Goal: Task Accomplishment & Management: Complete application form

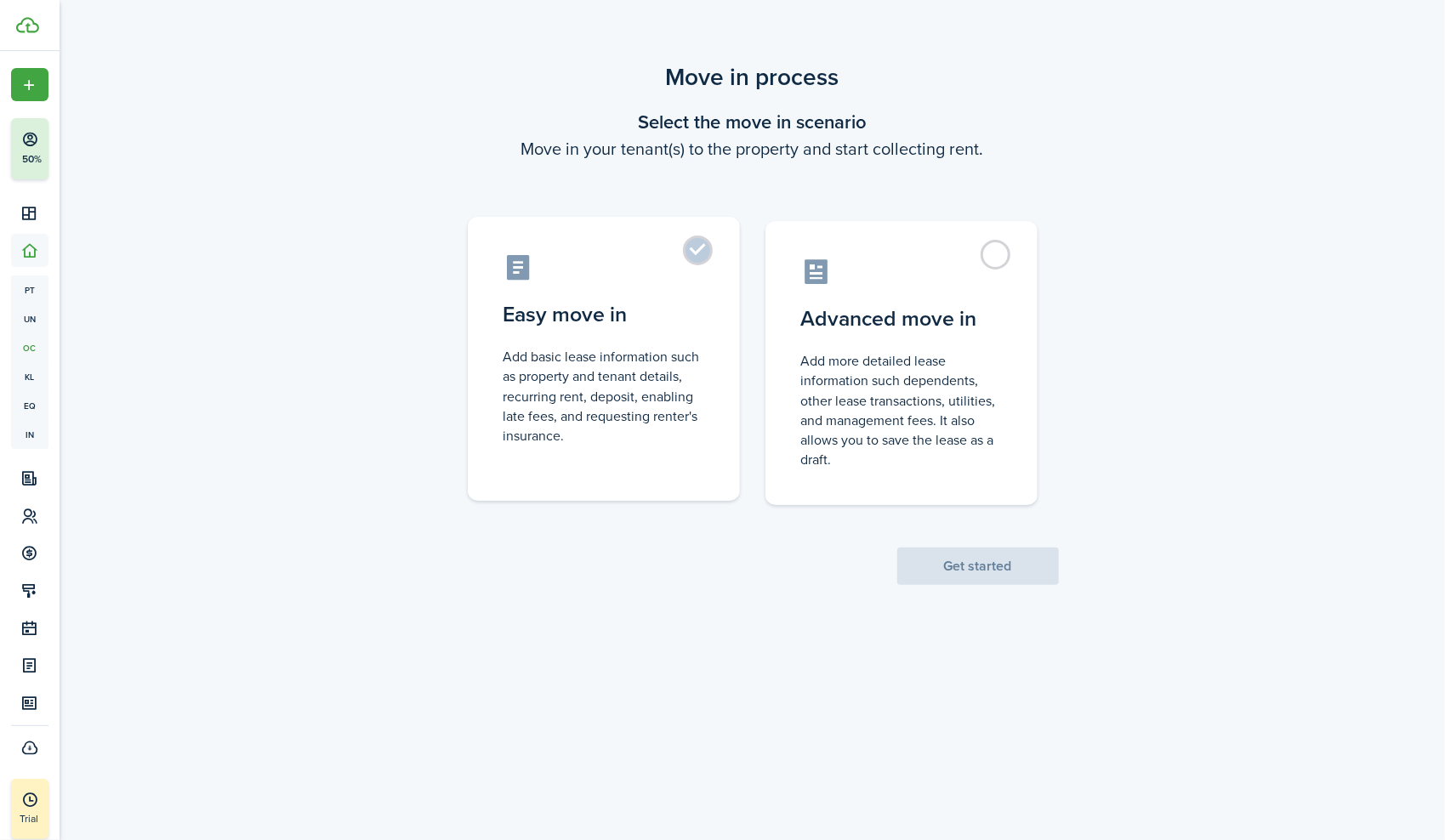
click at [697, 245] on label "Easy move in Add basic lease information such as property and tenant details, r…" at bounding box center [603, 358] width 272 height 284
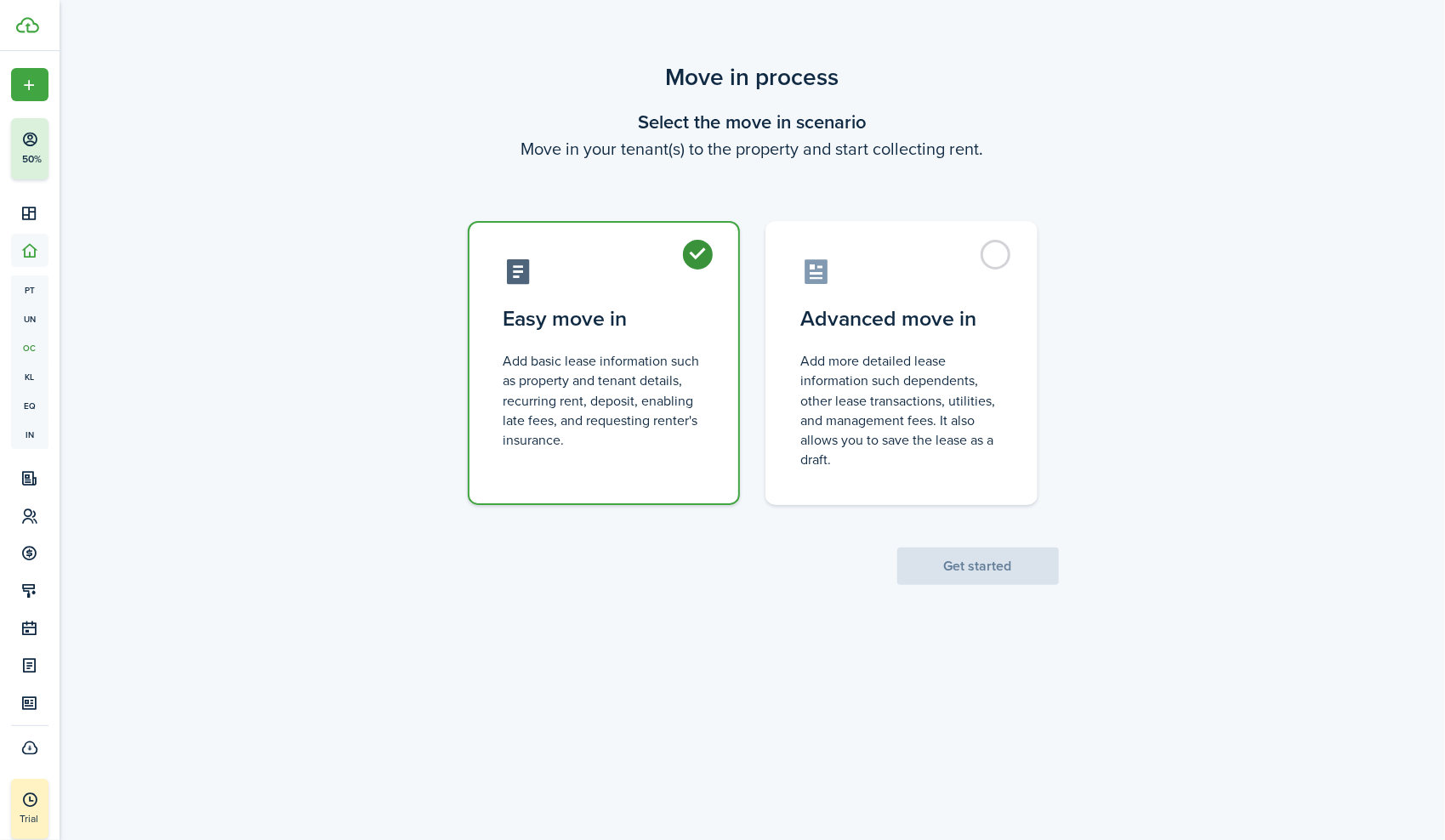
radio input "true"
click at [982, 563] on button "Get started" at bounding box center [978, 566] width 162 height 38
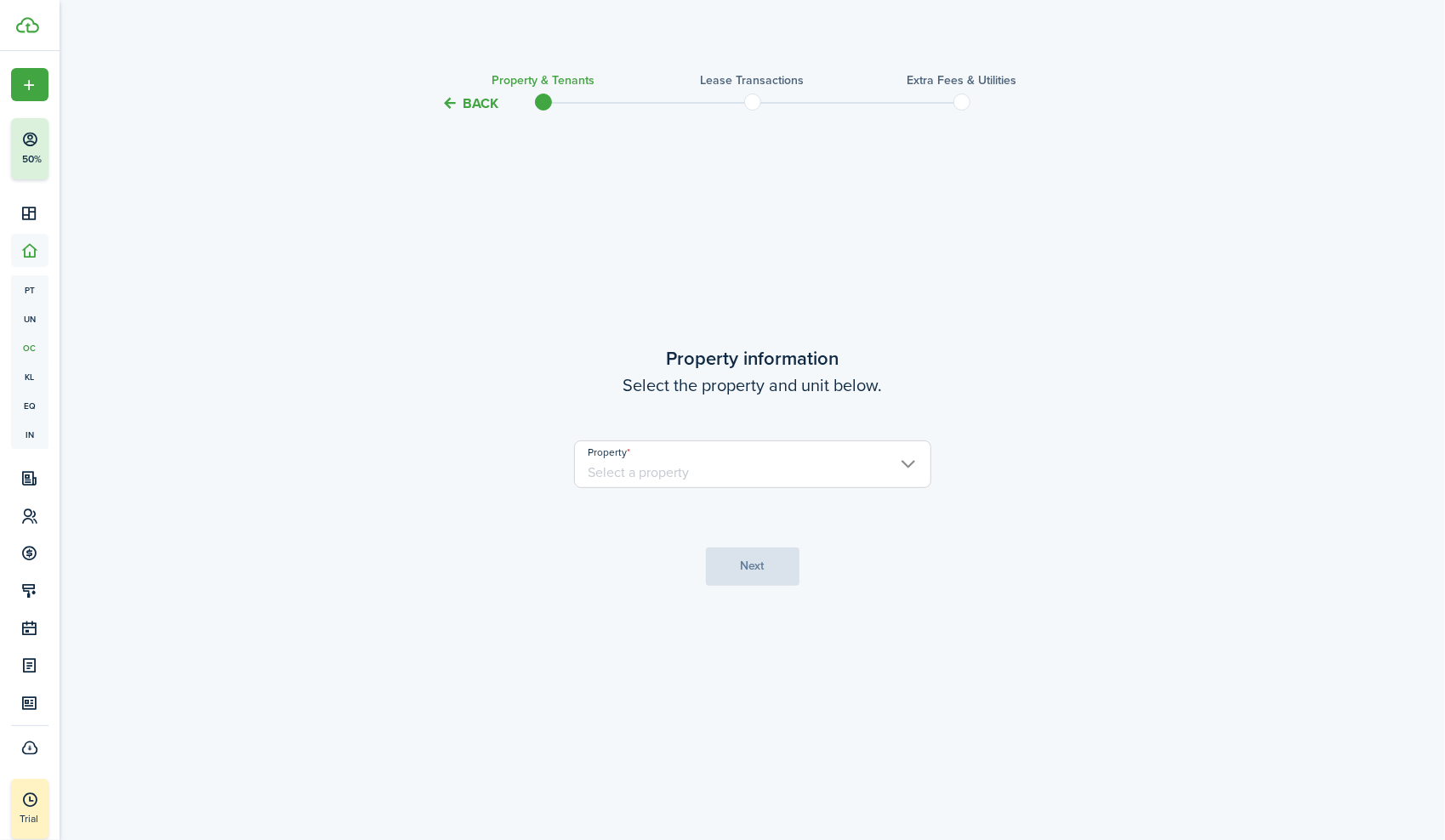
click at [915, 462] on input "Property" at bounding box center [753, 464] width 357 height 47
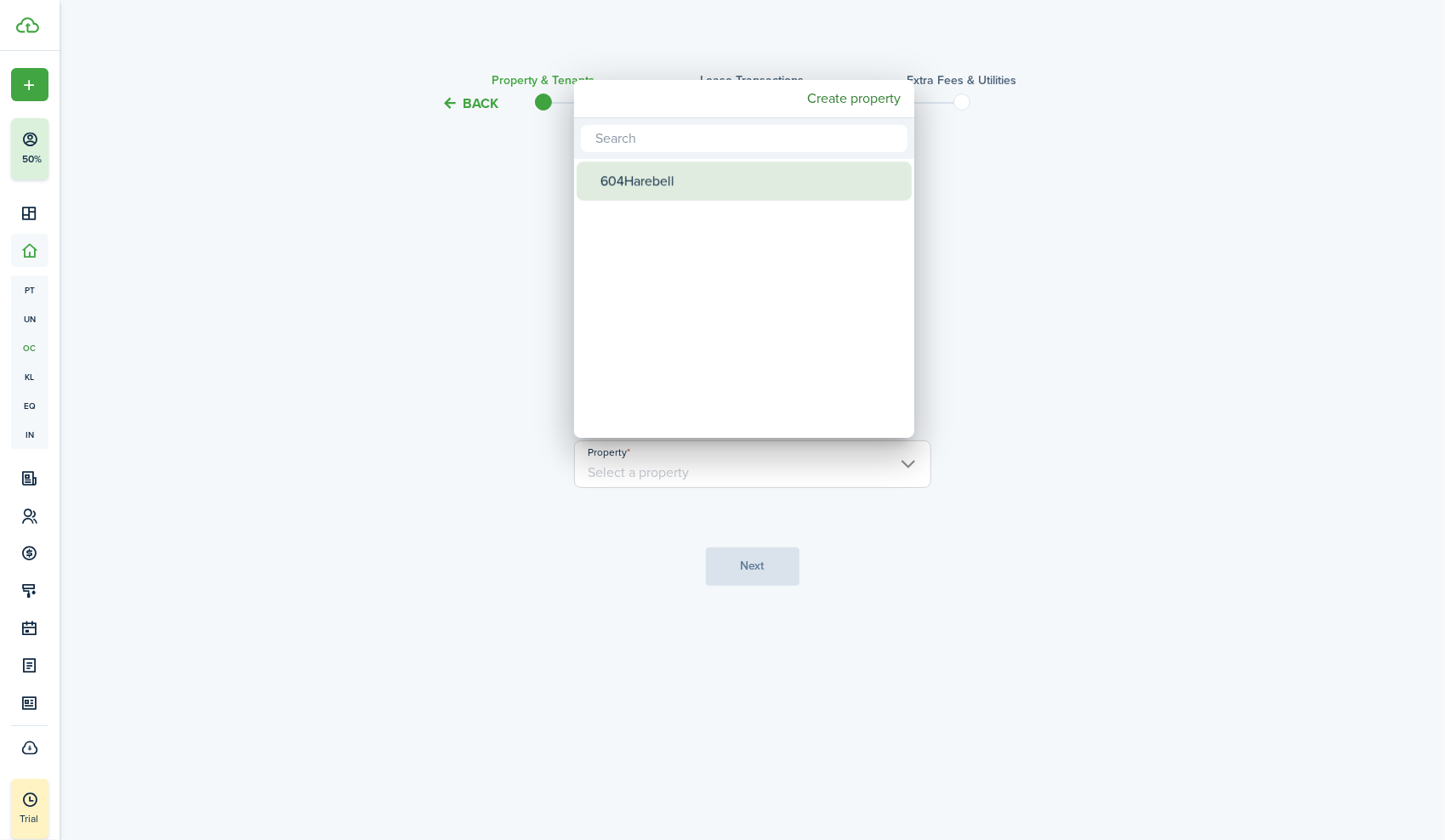
click at [621, 171] on div "604Harebell" at bounding box center [751, 181] width 301 height 40
type input "604Harebell"
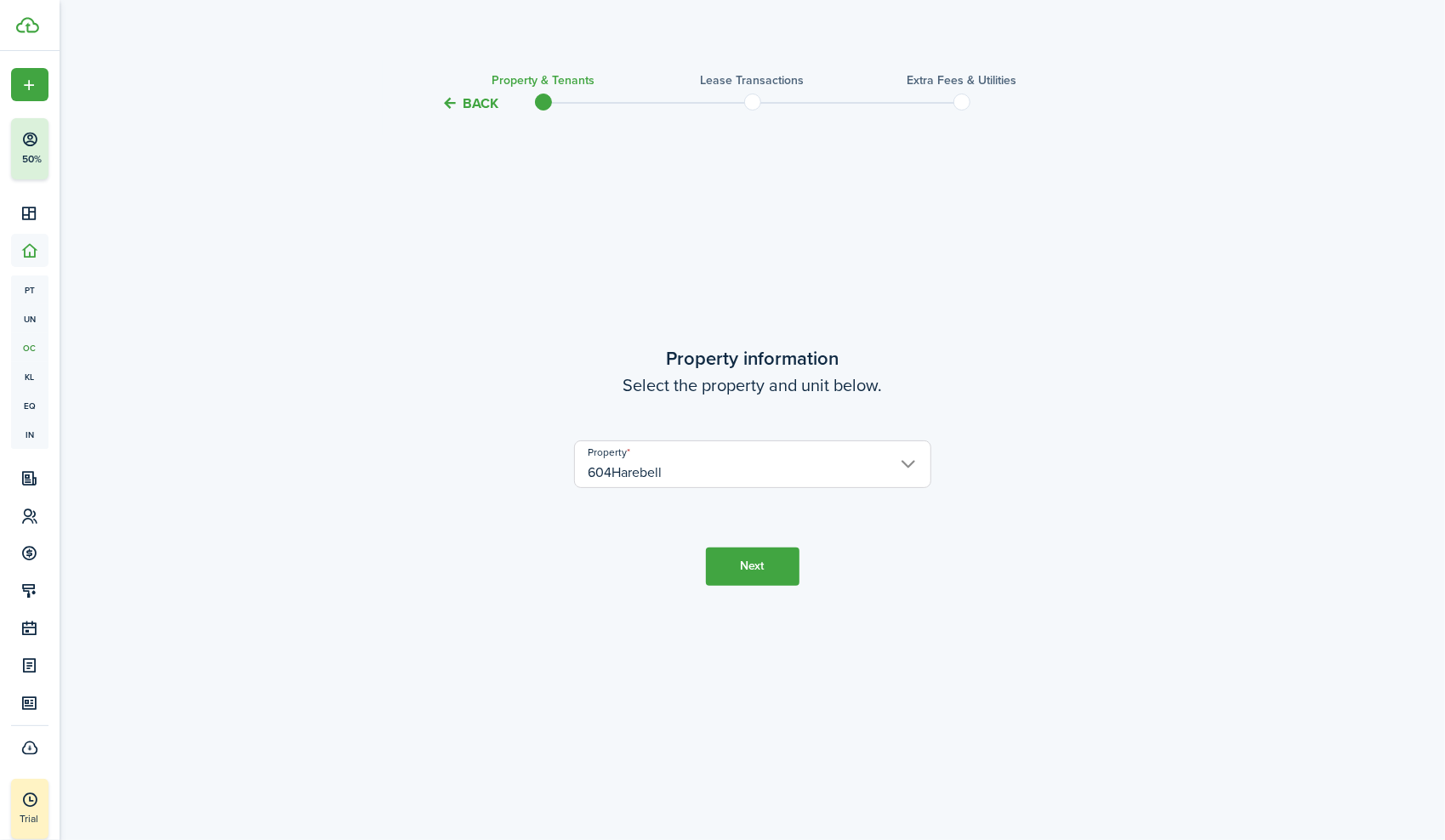
click at [743, 560] on button "Next" at bounding box center [753, 566] width 94 height 39
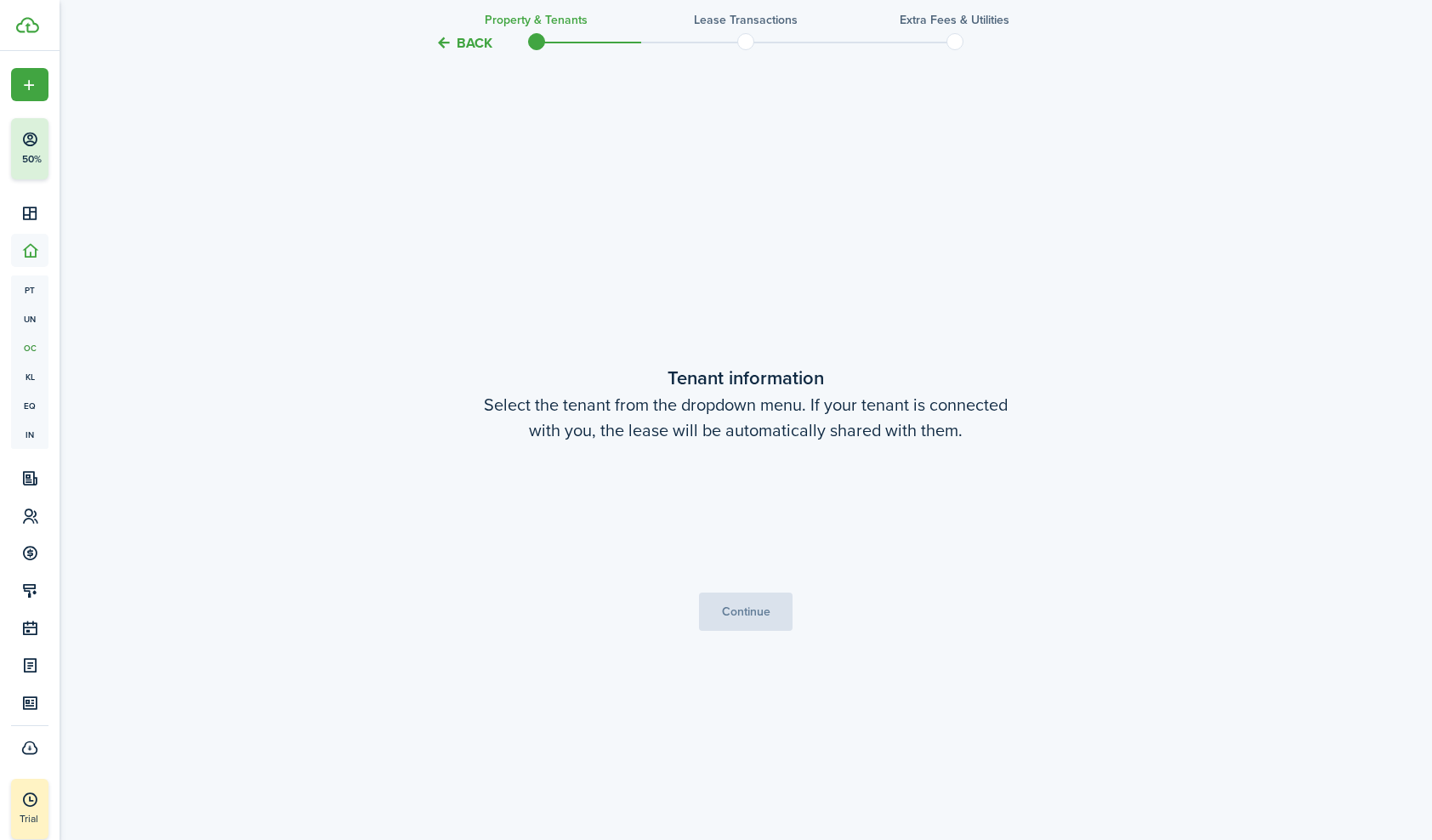
scroll to position [726, 0]
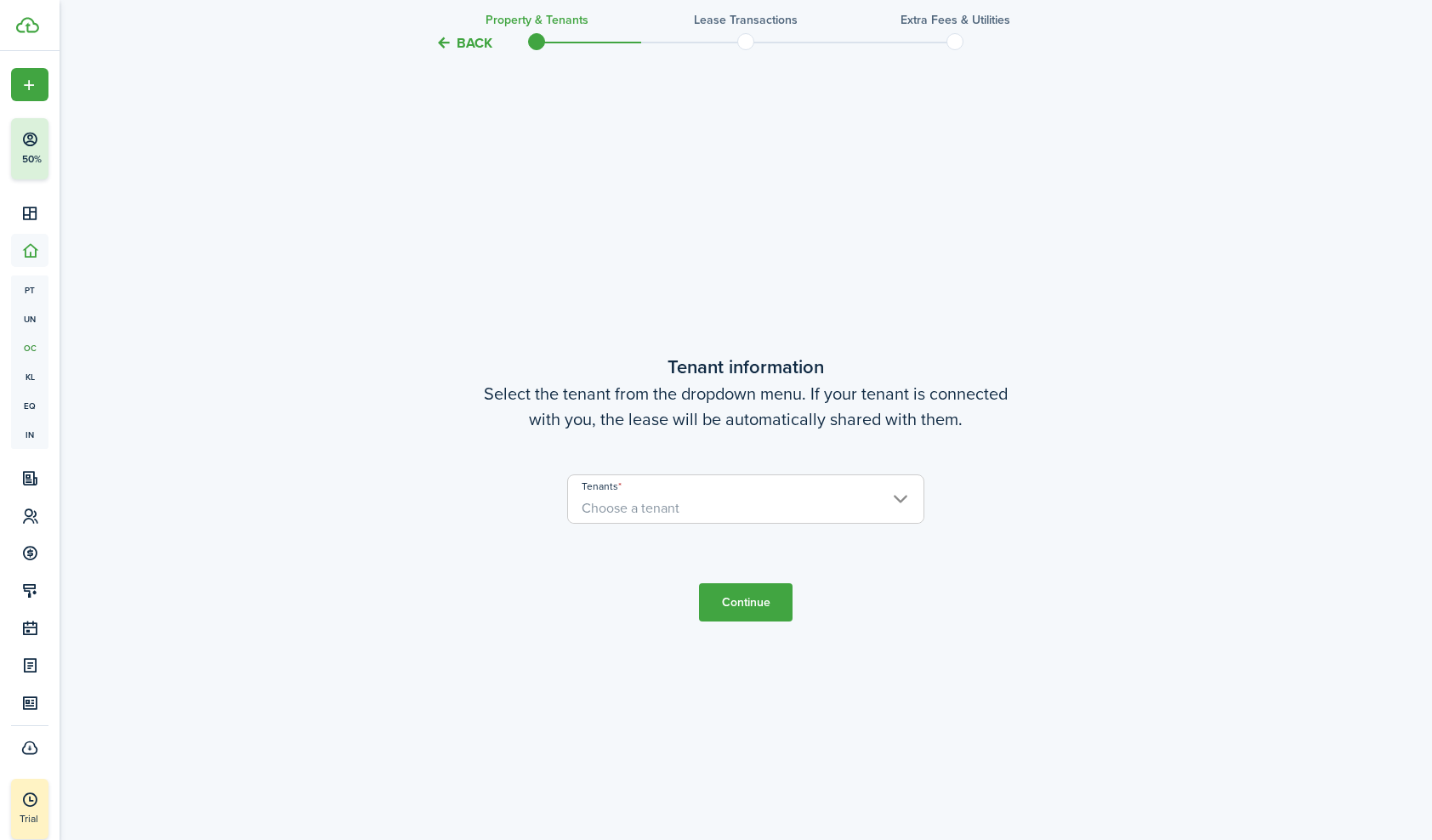
click at [899, 498] on span "Choose a tenant" at bounding box center [746, 508] width 356 height 29
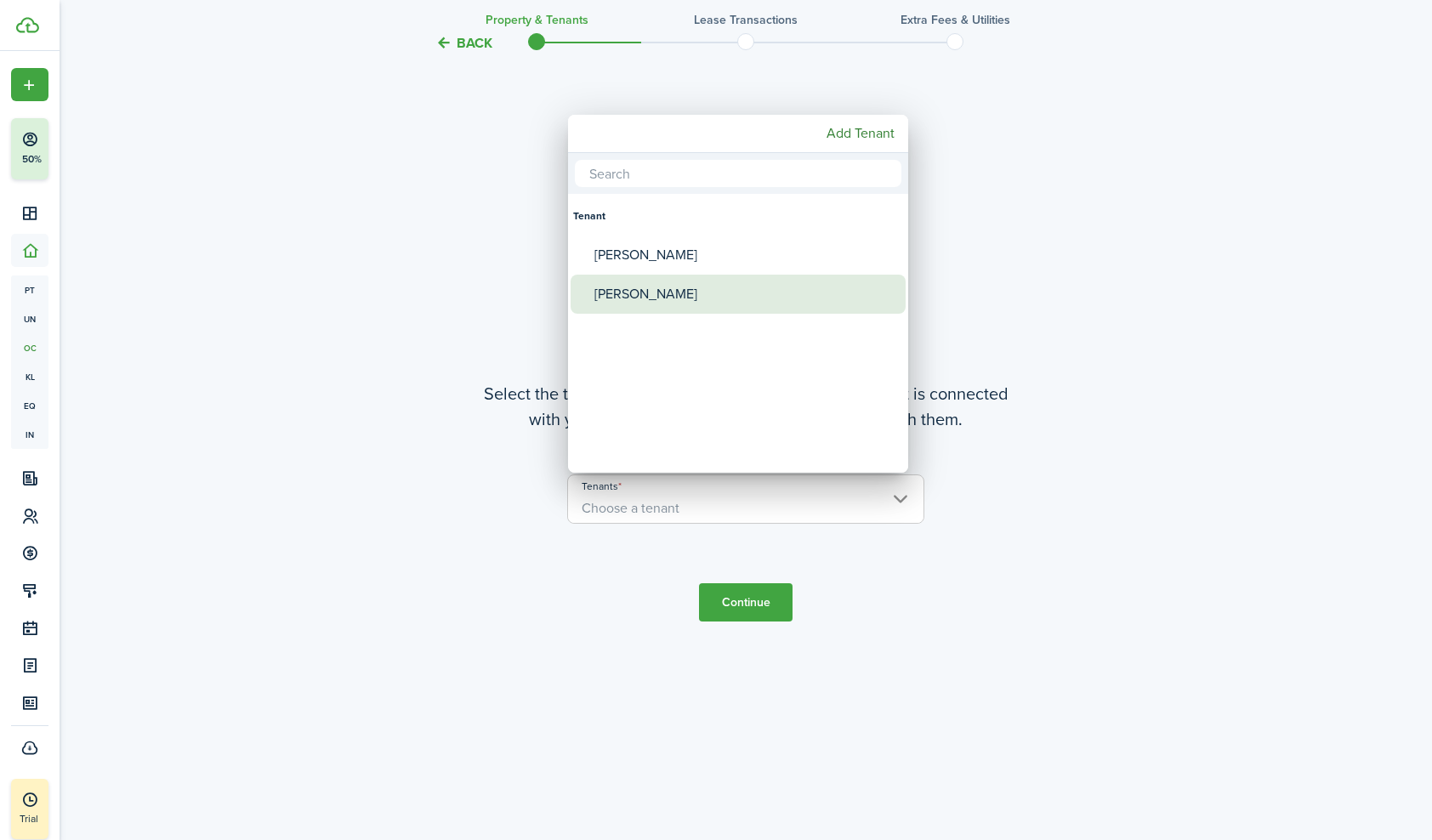
click at [642, 303] on div "[PERSON_NAME]" at bounding box center [745, 295] width 301 height 40
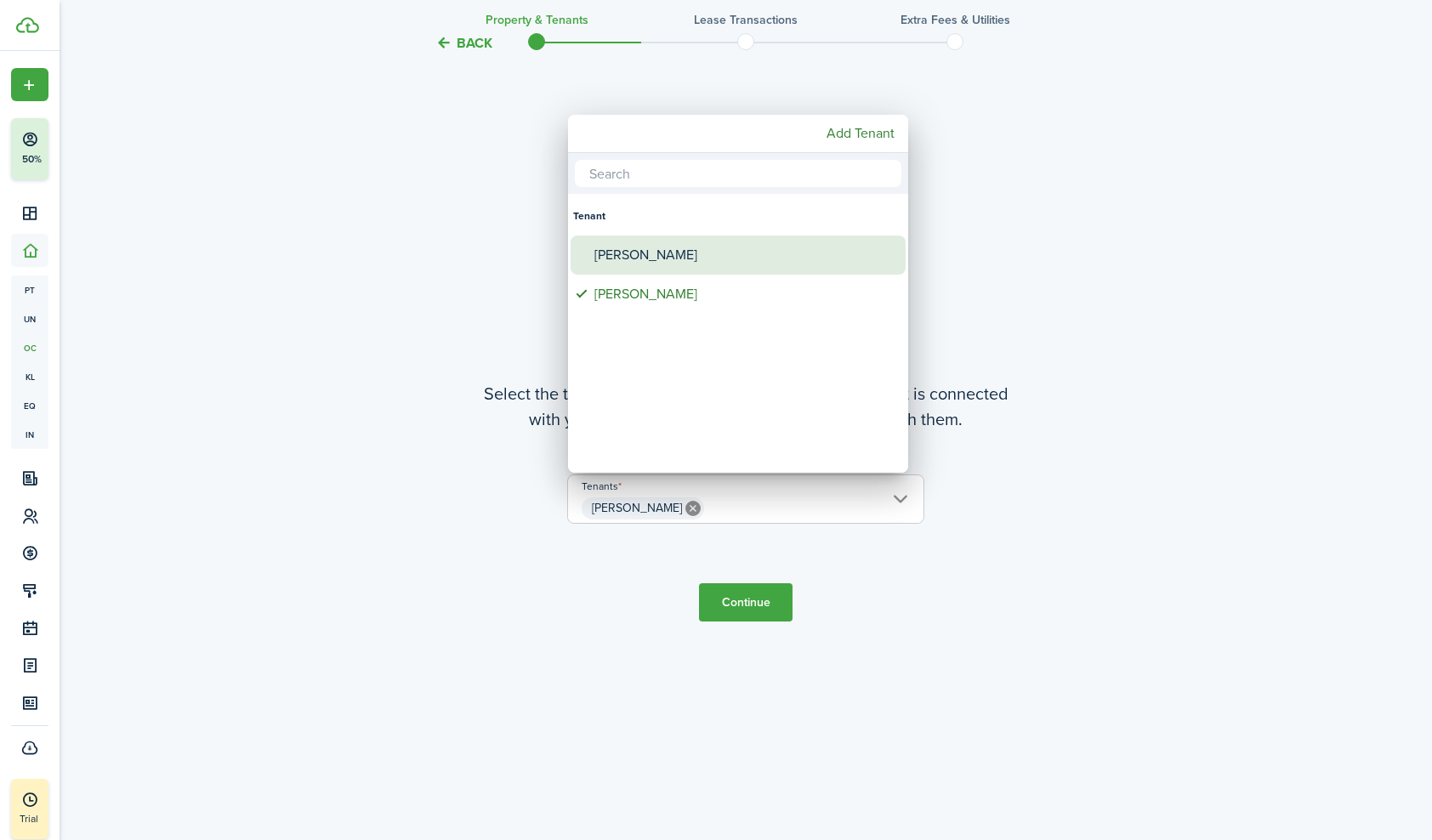
click at [631, 259] on div "[PERSON_NAME]" at bounding box center [745, 255] width 301 height 40
type input "[PERSON_NAME], [PERSON_NAME]"
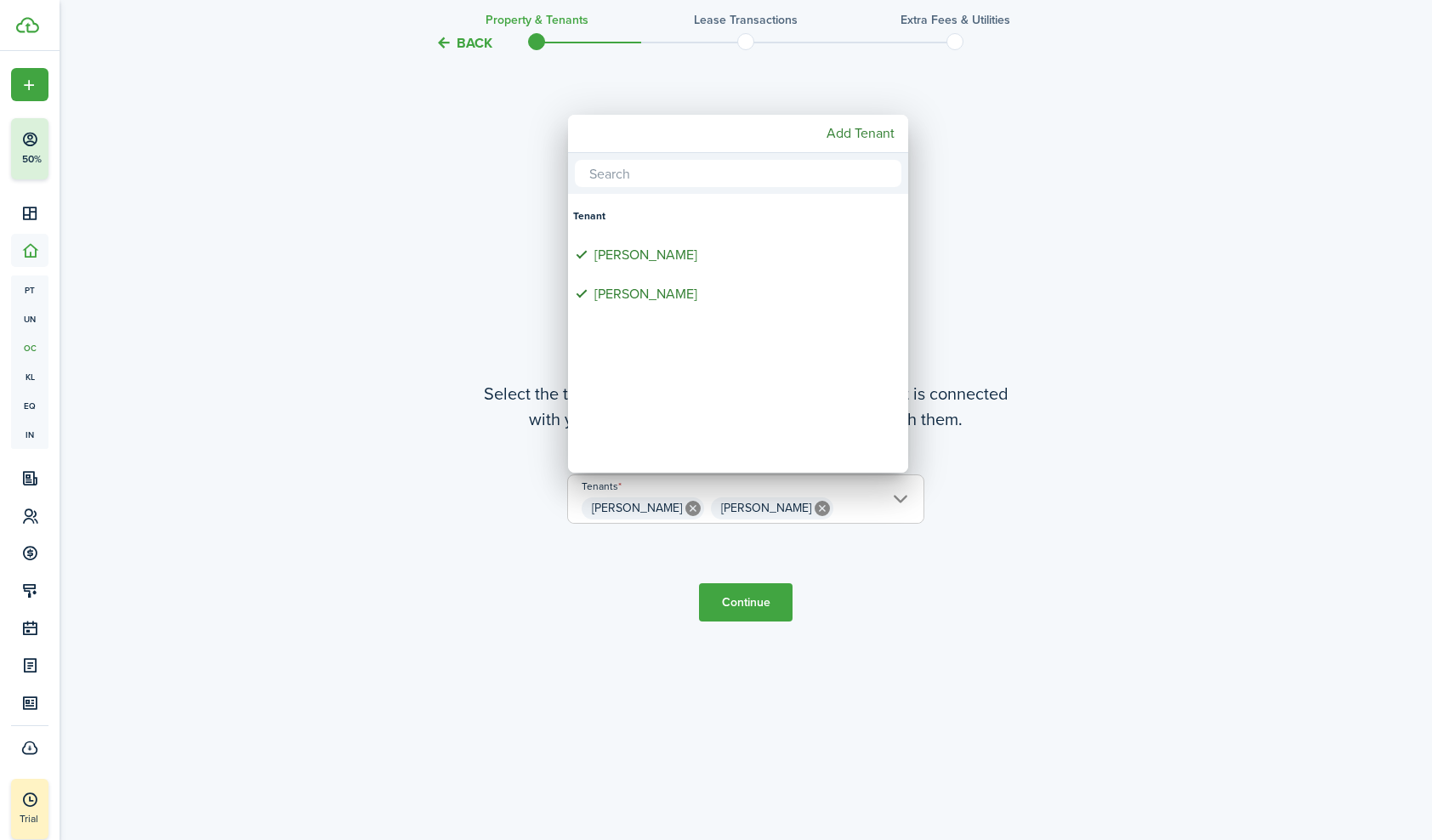
click at [752, 599] on div at bounding box center [716, 420] width 1704 height 1112
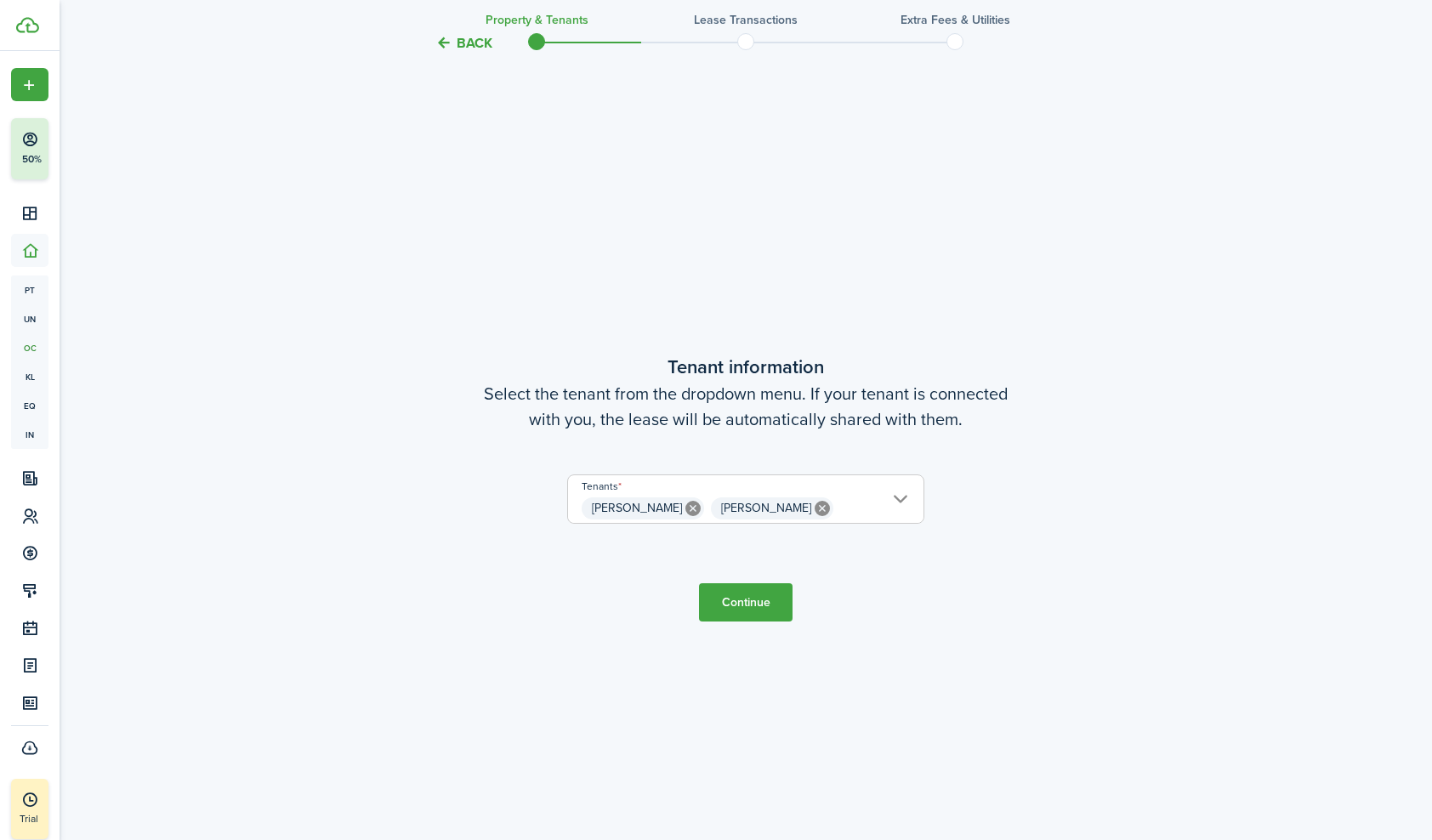
click at [739, 588] on button "Continue" at bounding box center [746, 602] width 94 height 39
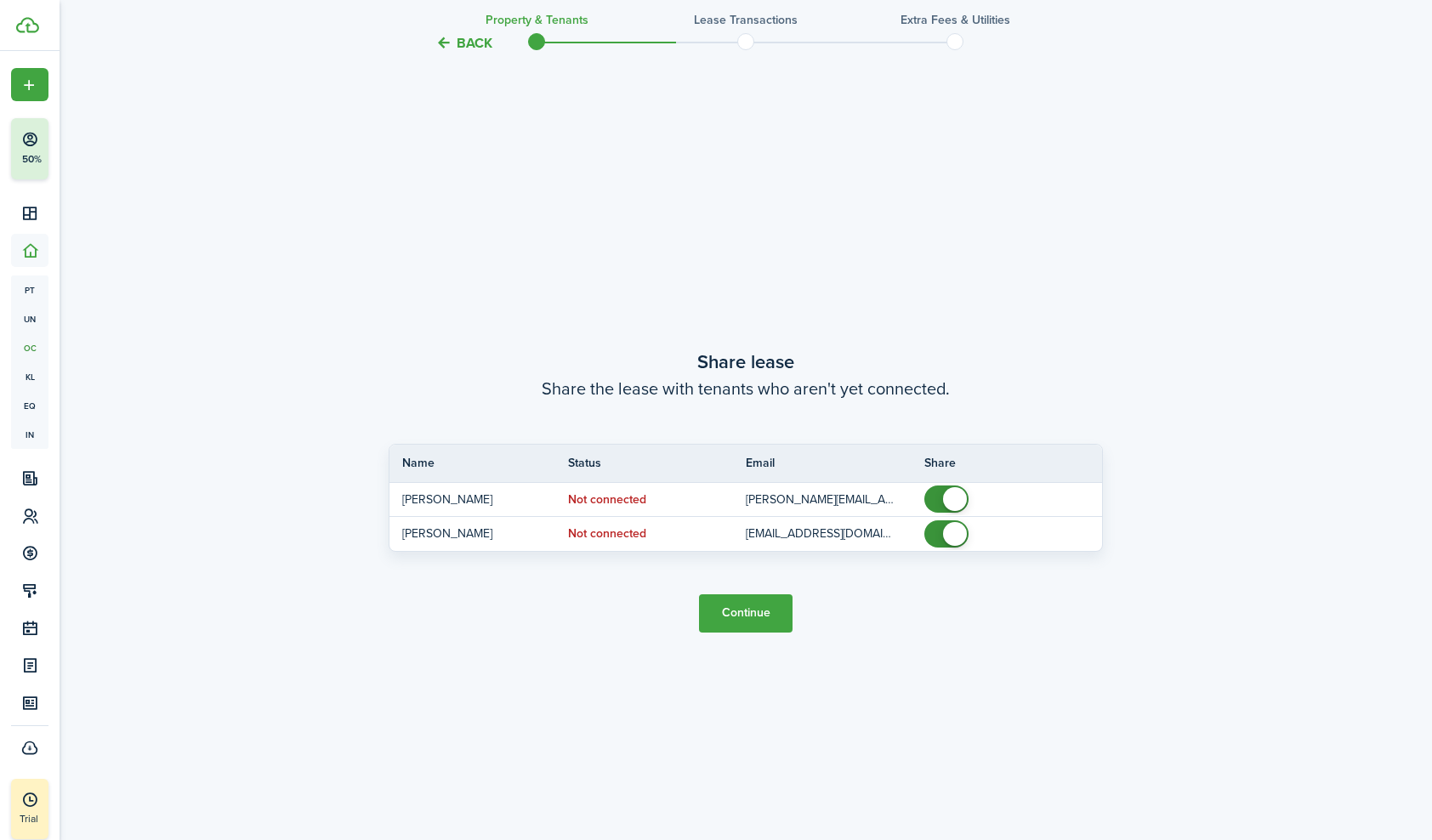
scroll to position [1566, 0]
click at [747, 608] on button "Continue" at bounding box center [746, 611] width 94 height 39
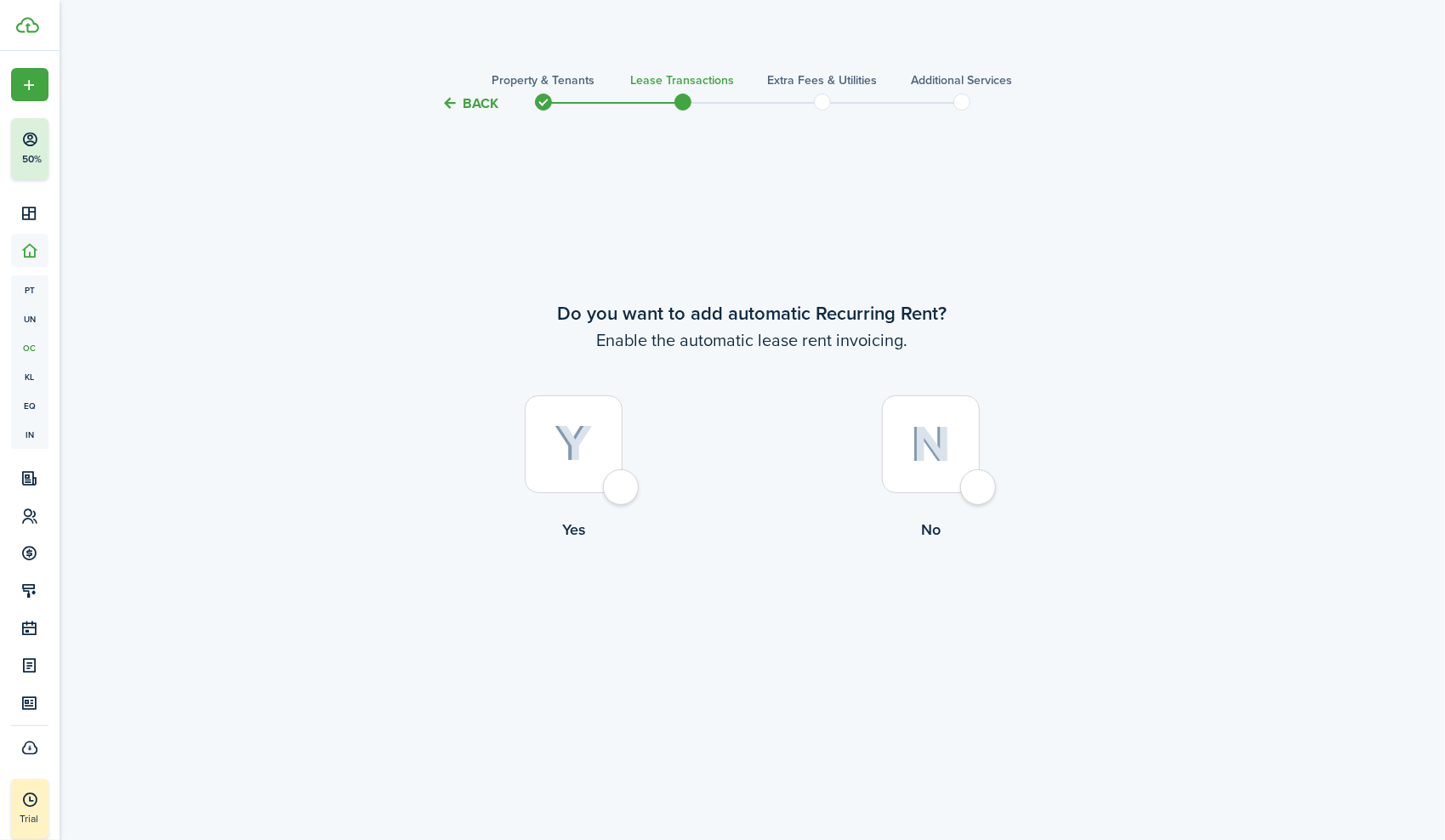
click at [623, 485] on div at bounding box center [574, 444] width 98 height 98
radio input "true"
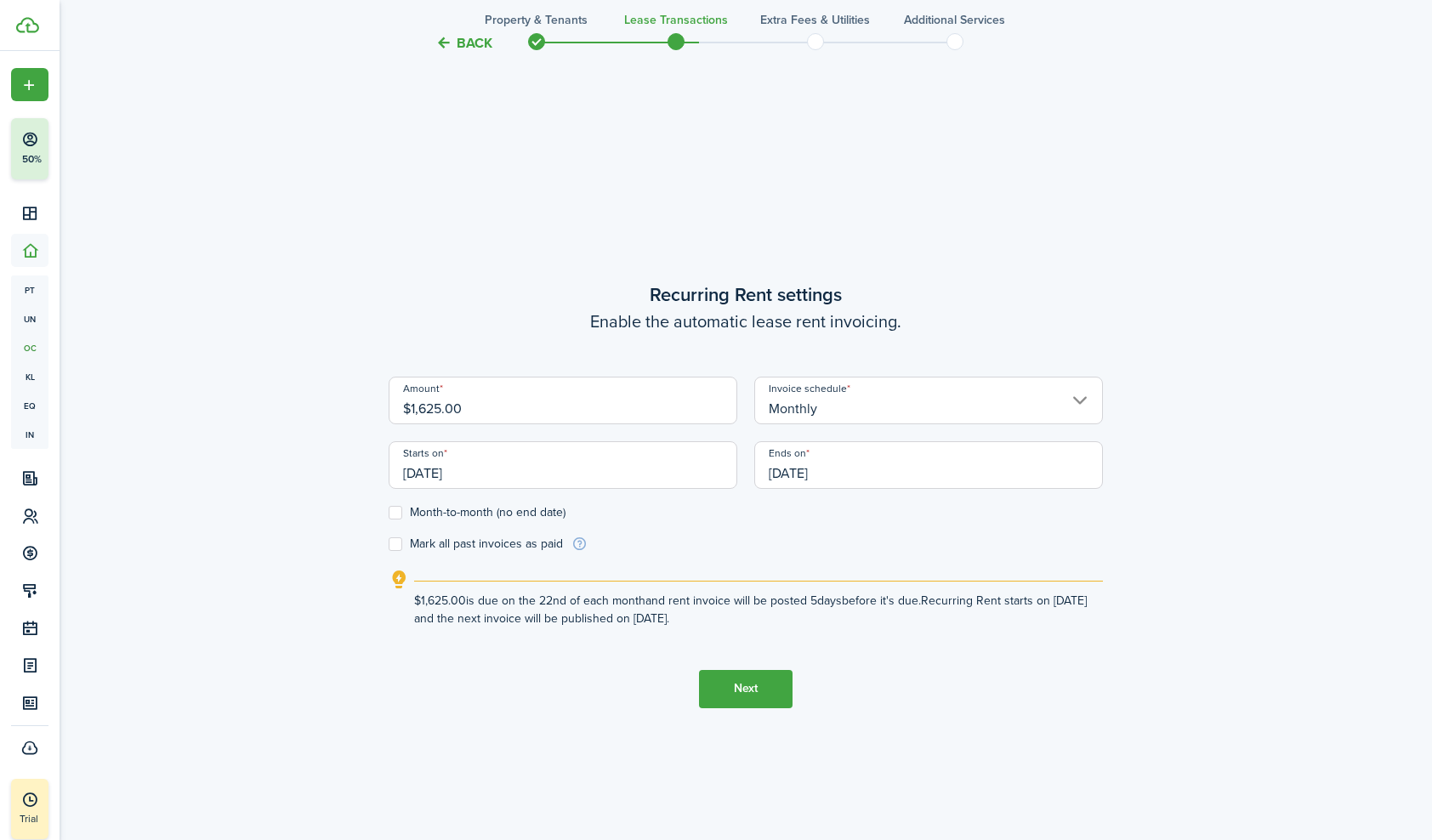
scroll to position [726, 0]
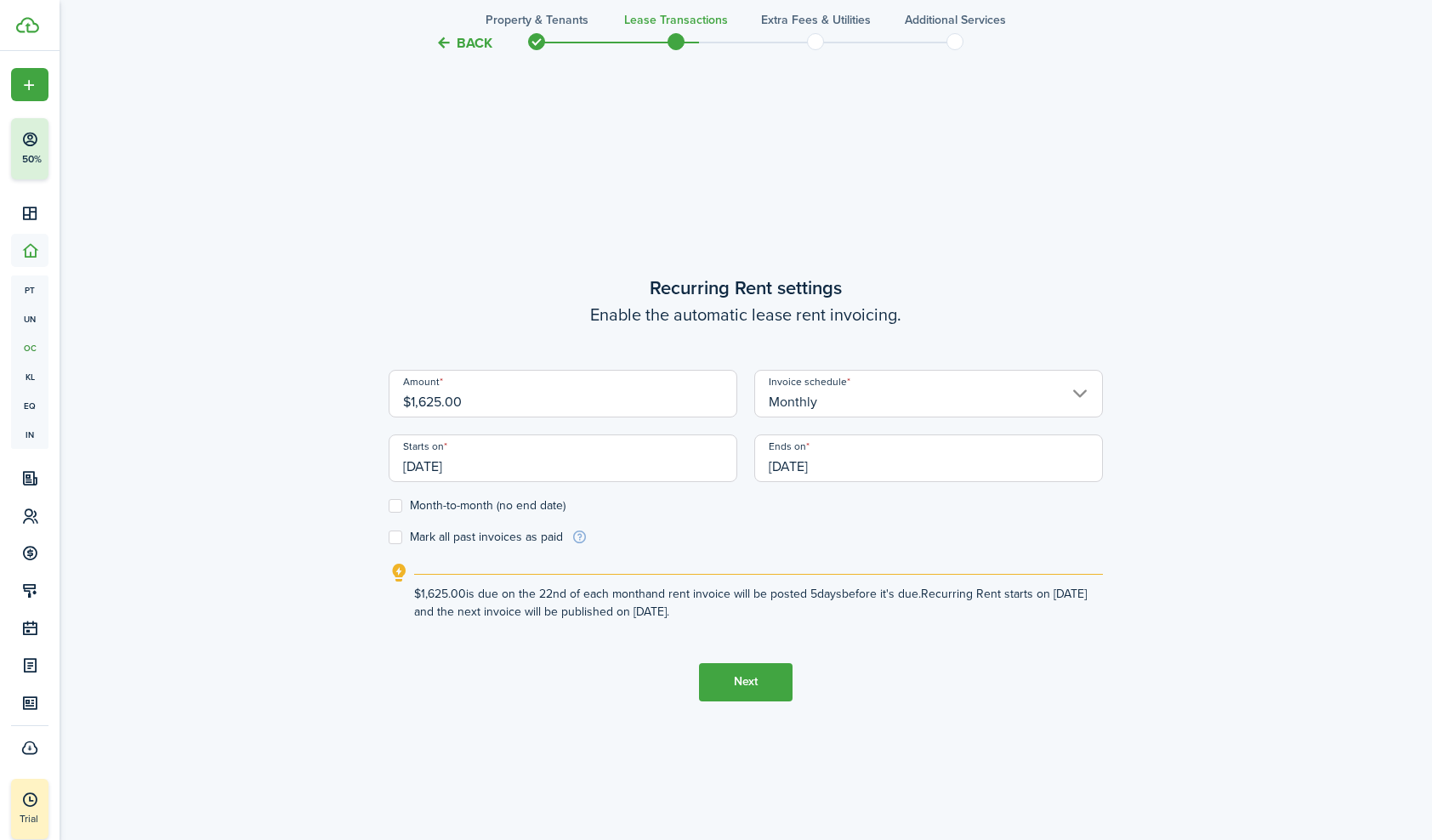
click at [490, 466] on input "[DATE]" at bounding box center [563, 458] width 349 height 47
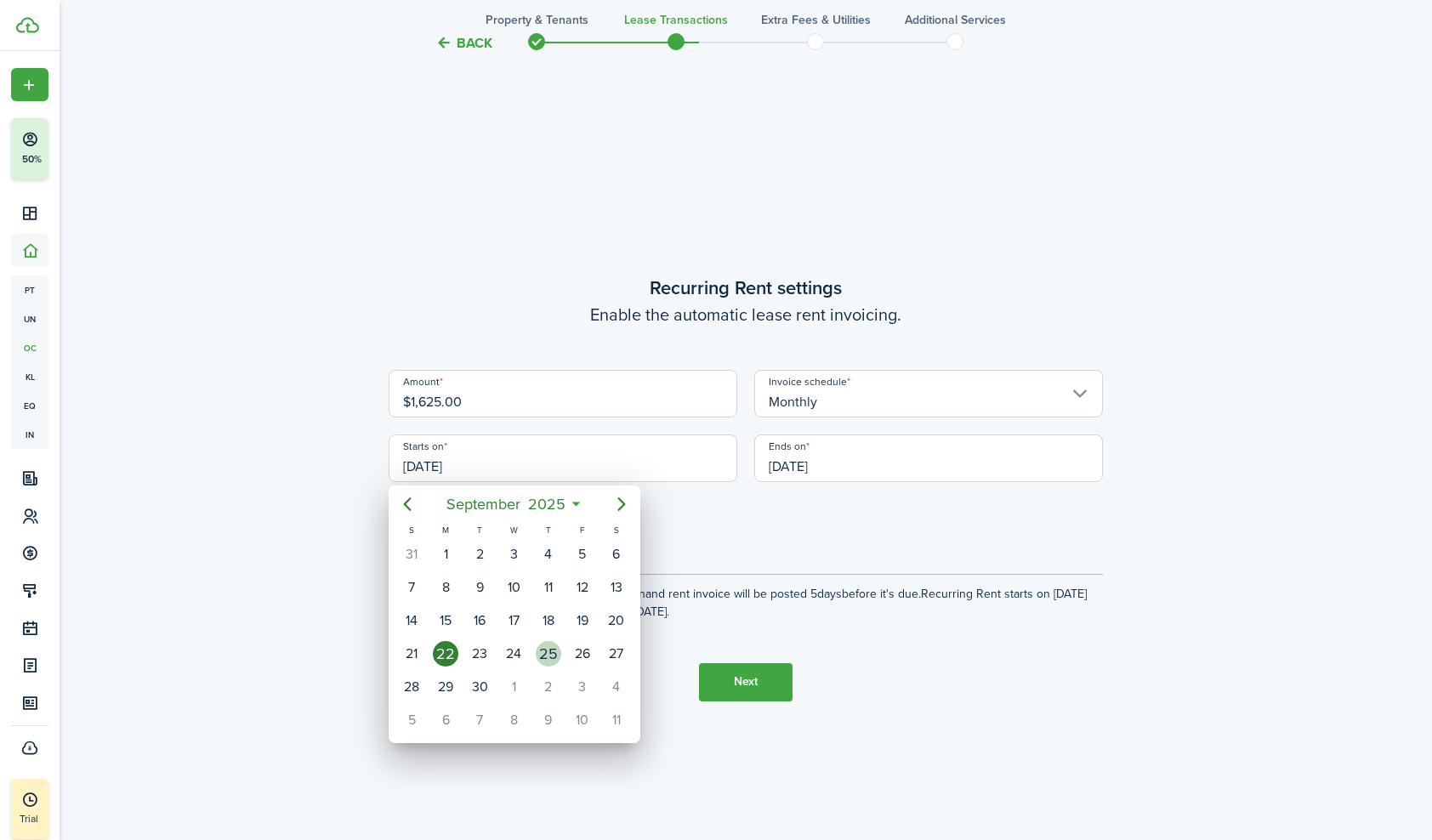
click at [551, 644] on div "25" at bounding box center [549, 654] width 26 height 26
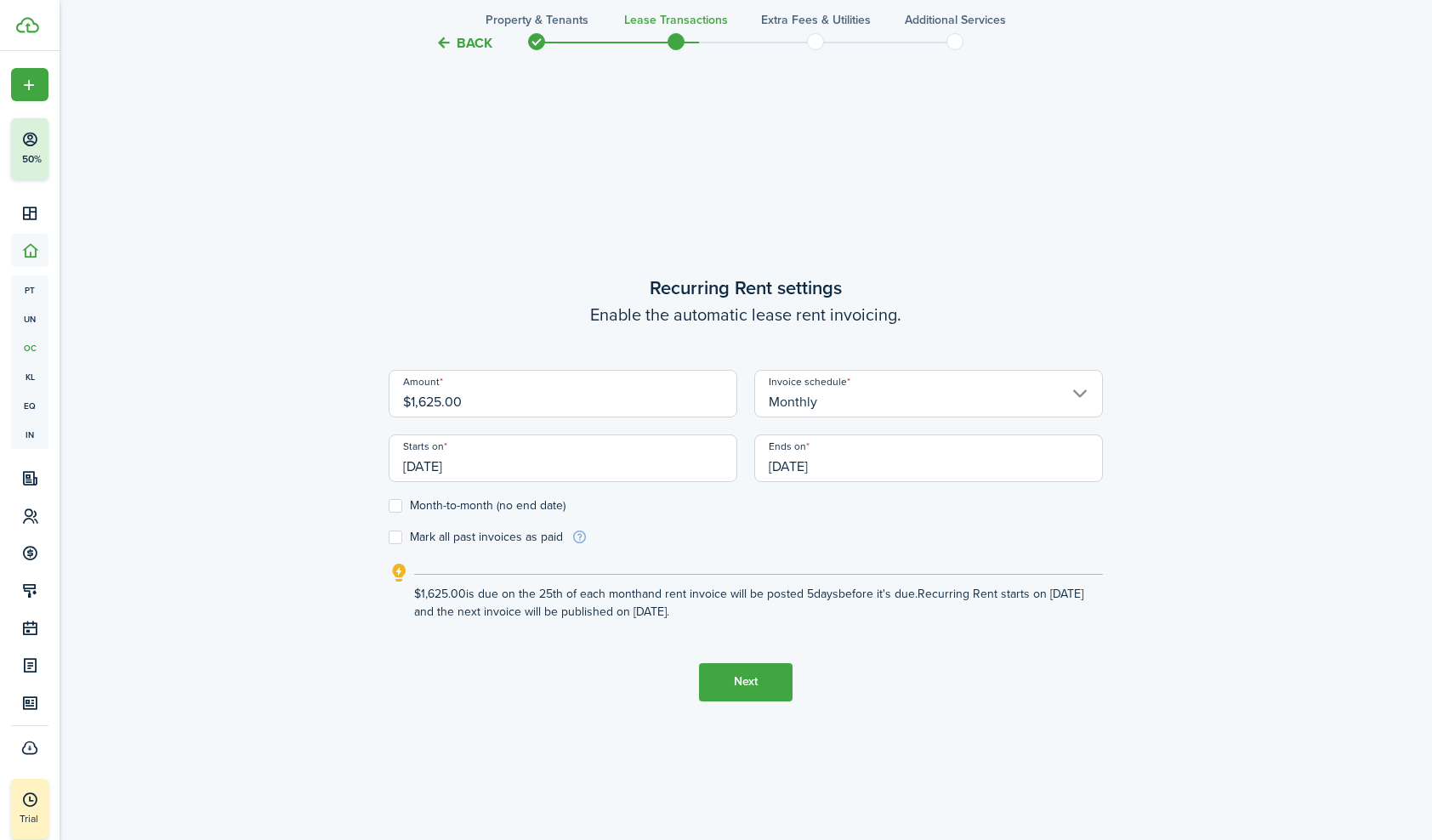
click at [507, 460] on input "[DATE]" at bounding box center [563, 458] width 349 height 47
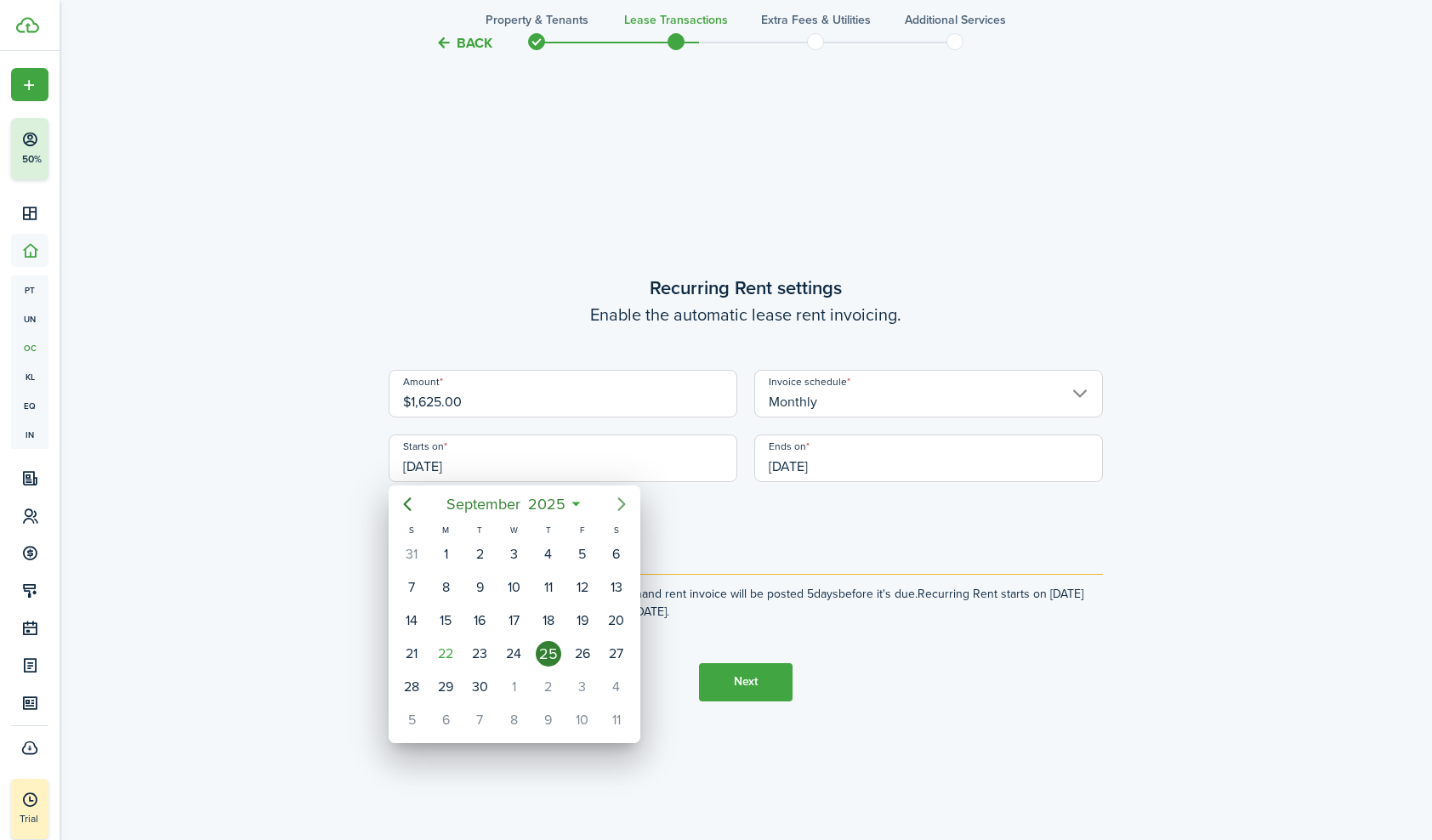
click at [628, 502] on icon "Next page" at bounding box center [622, 504] width 21 height 21
click at [517, 551] on div "1" at bounding box center [514, 555] width 26 height 26
type input "[DATE]"
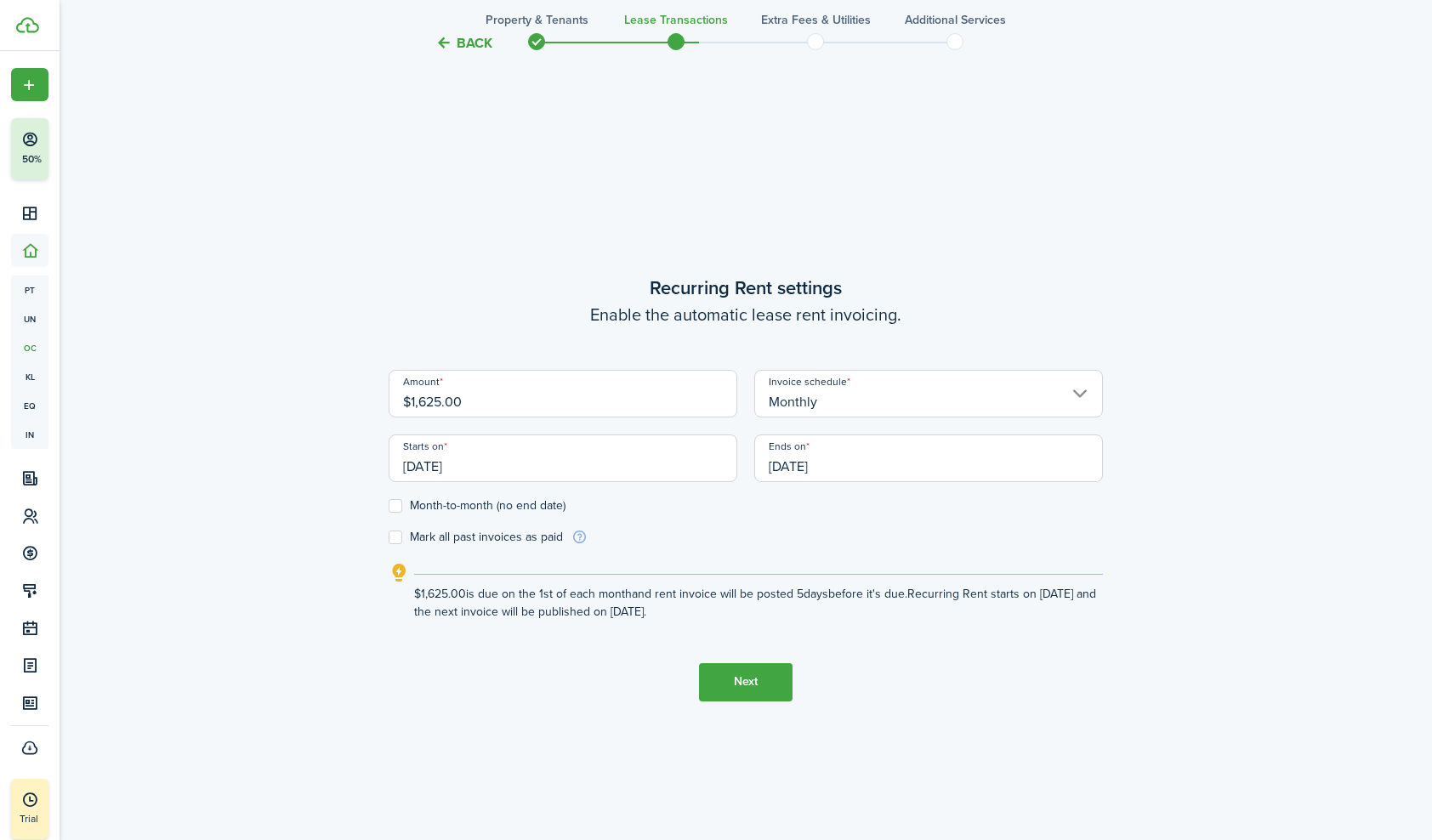
click at [907, 464] on input "[DATE]" at bounding box center [929, 458] width 349 height 47
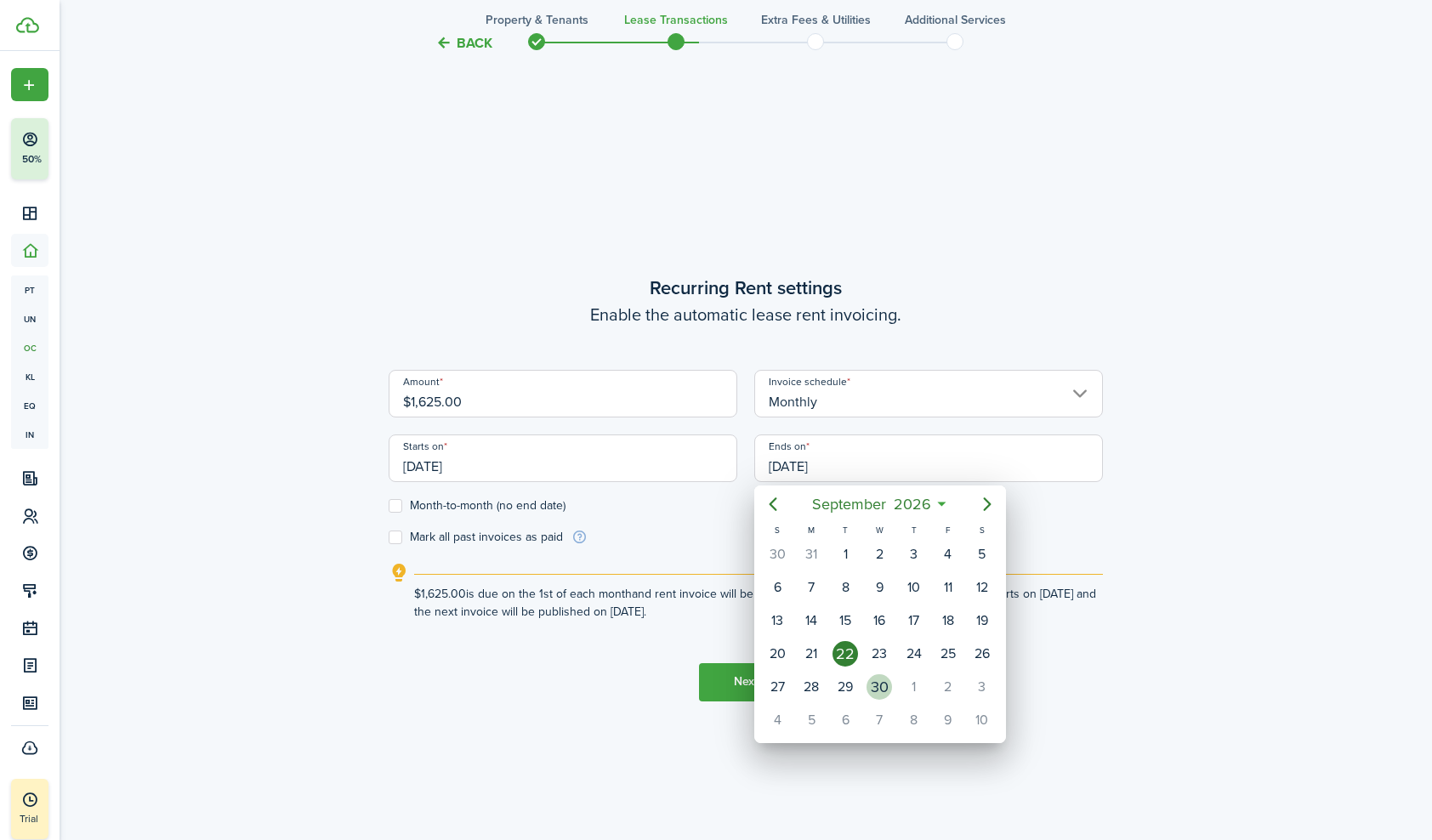
click at [881, 678] on div "30" at bounding box center [880, 687] width 26 height 26
type input "[DATE]"
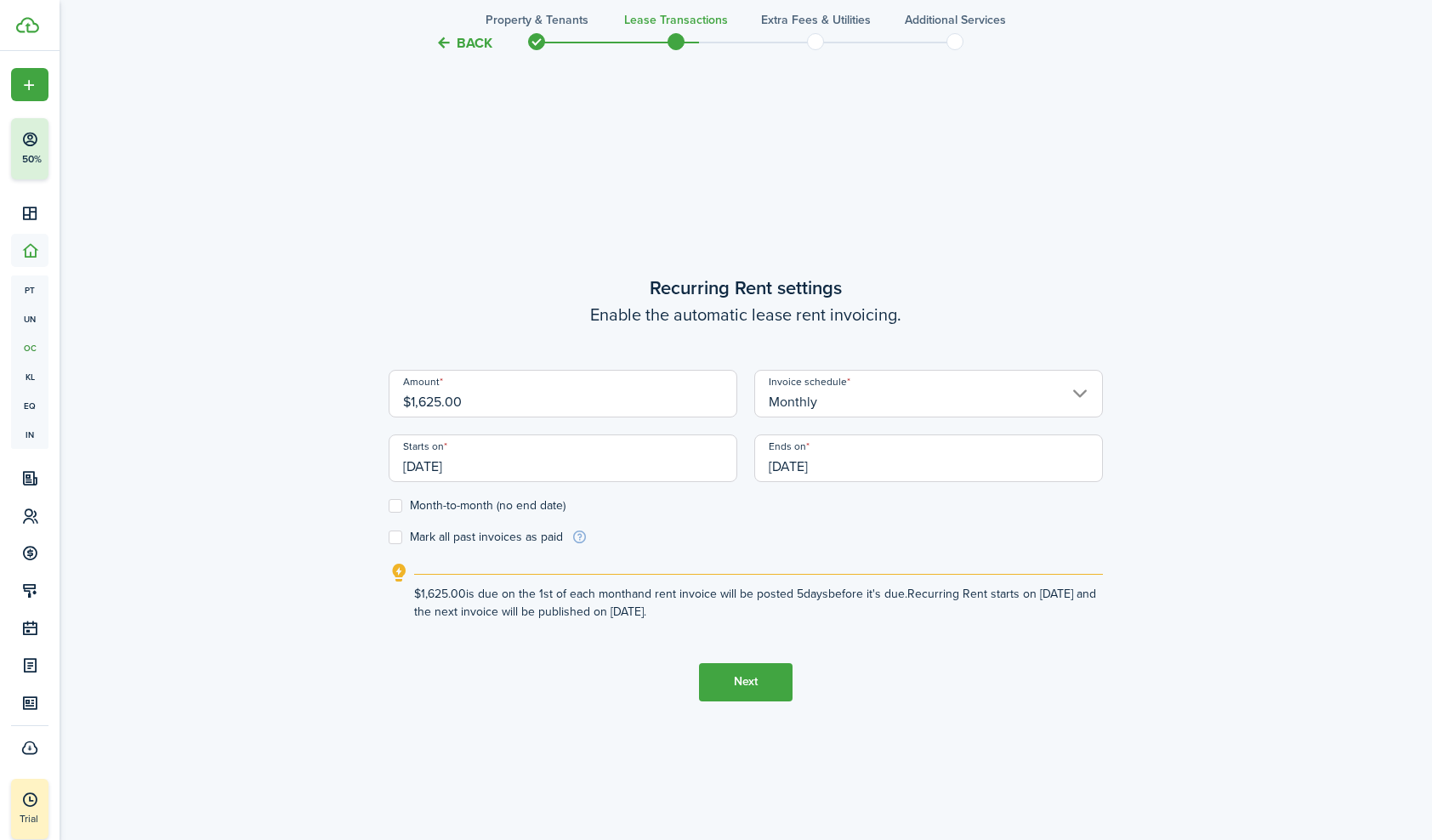
click at [736, 679] on button "Next" at bounding box center [746, 682] width 94 height 39
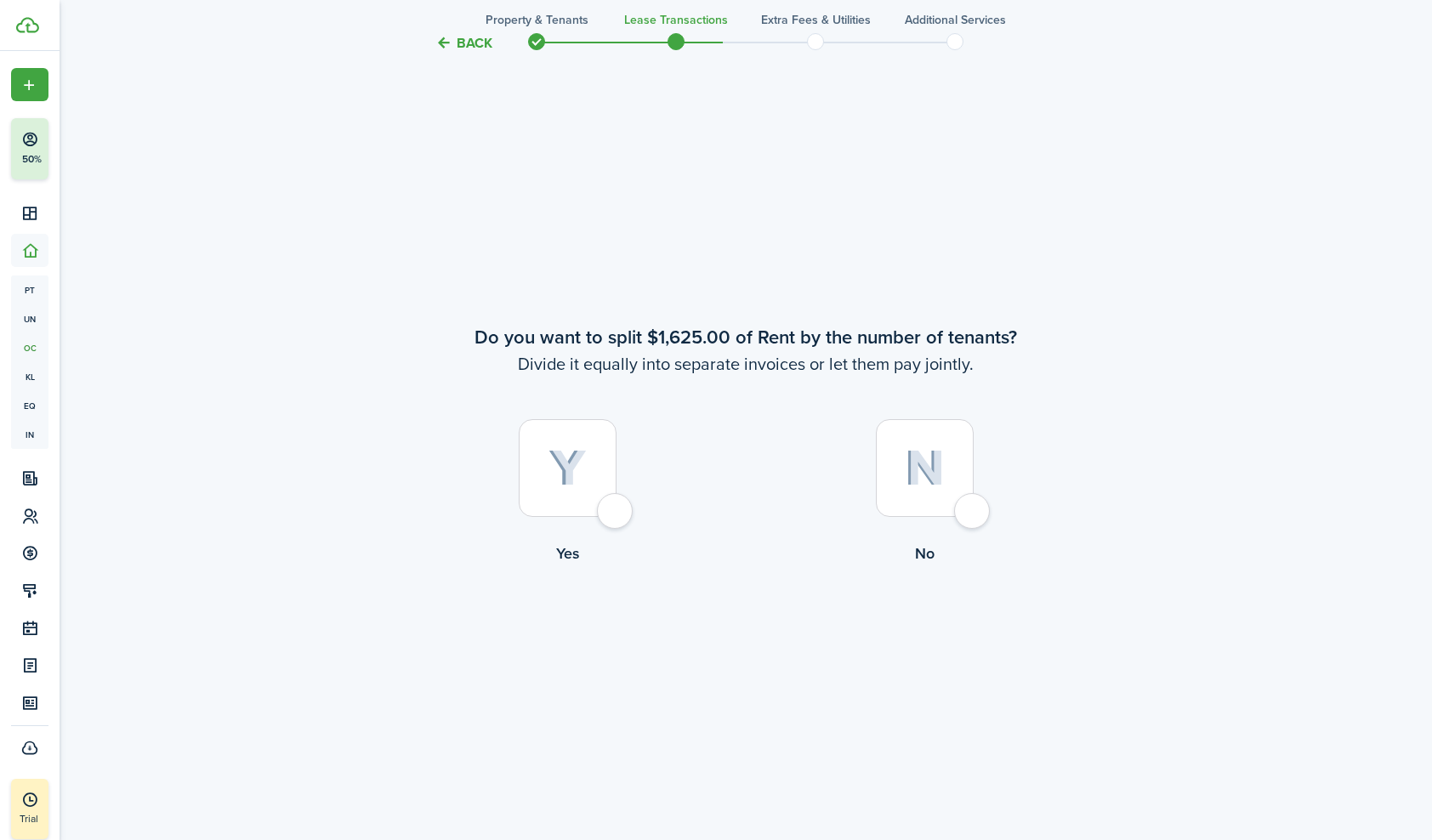
scroll to position [1566, 0]
click at [973, 513] on div at bounding box center [925, 466] width 98 height 98
radio input "true"
click at [617, 507] on div at bounding box center [568, 466] width 98 height 98
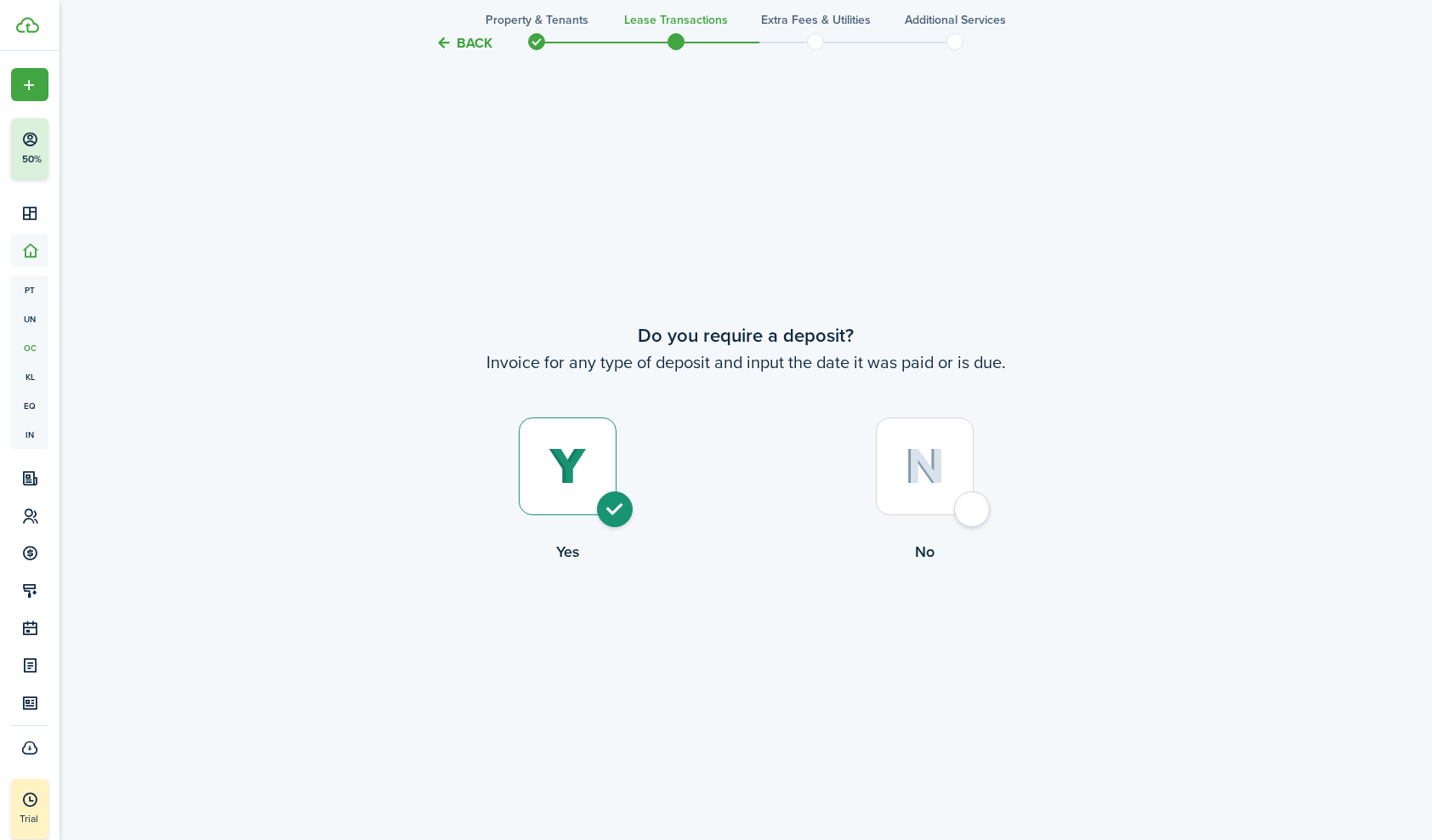
radio input "true"
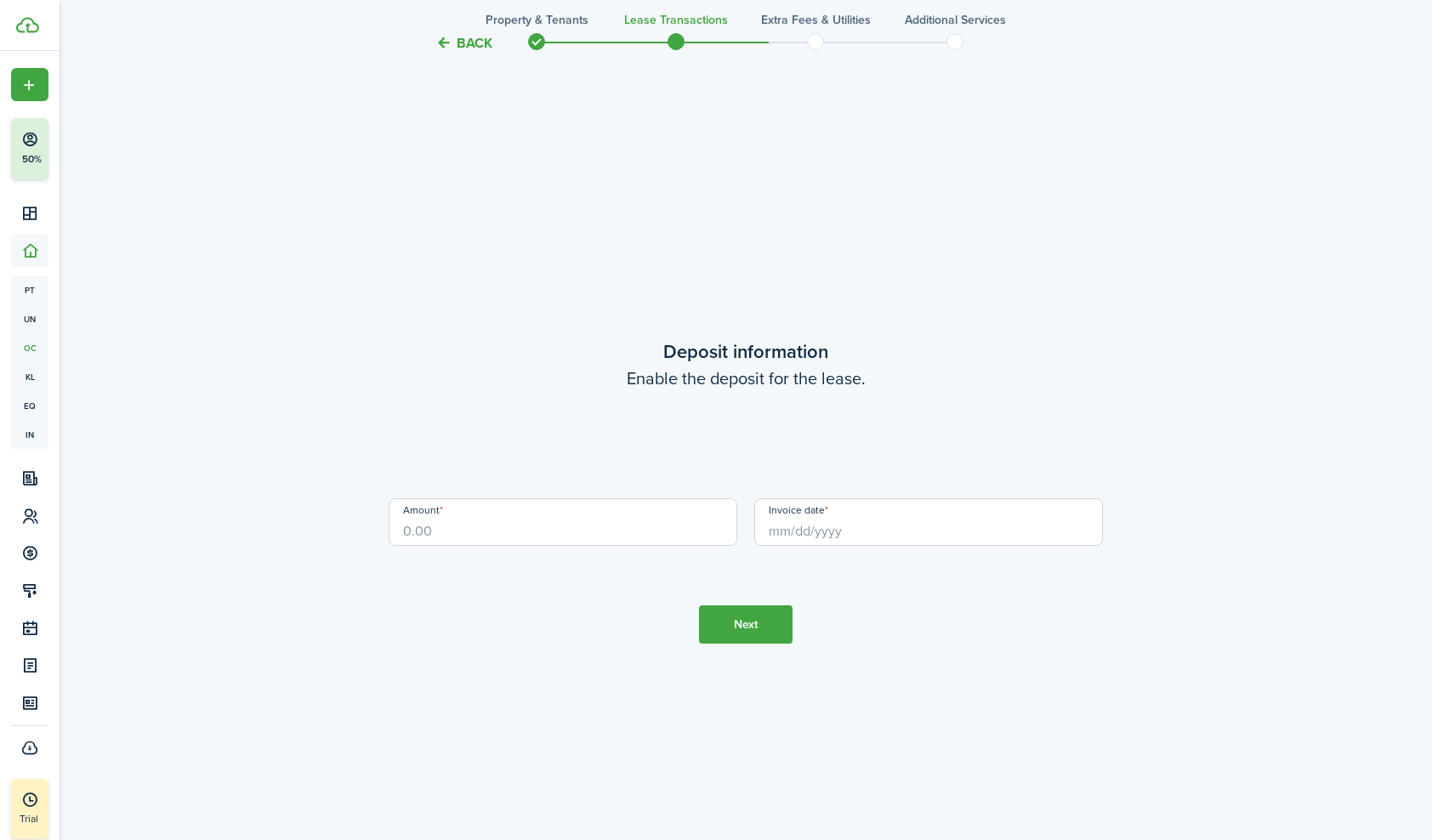
scroll to position [3246, 0]
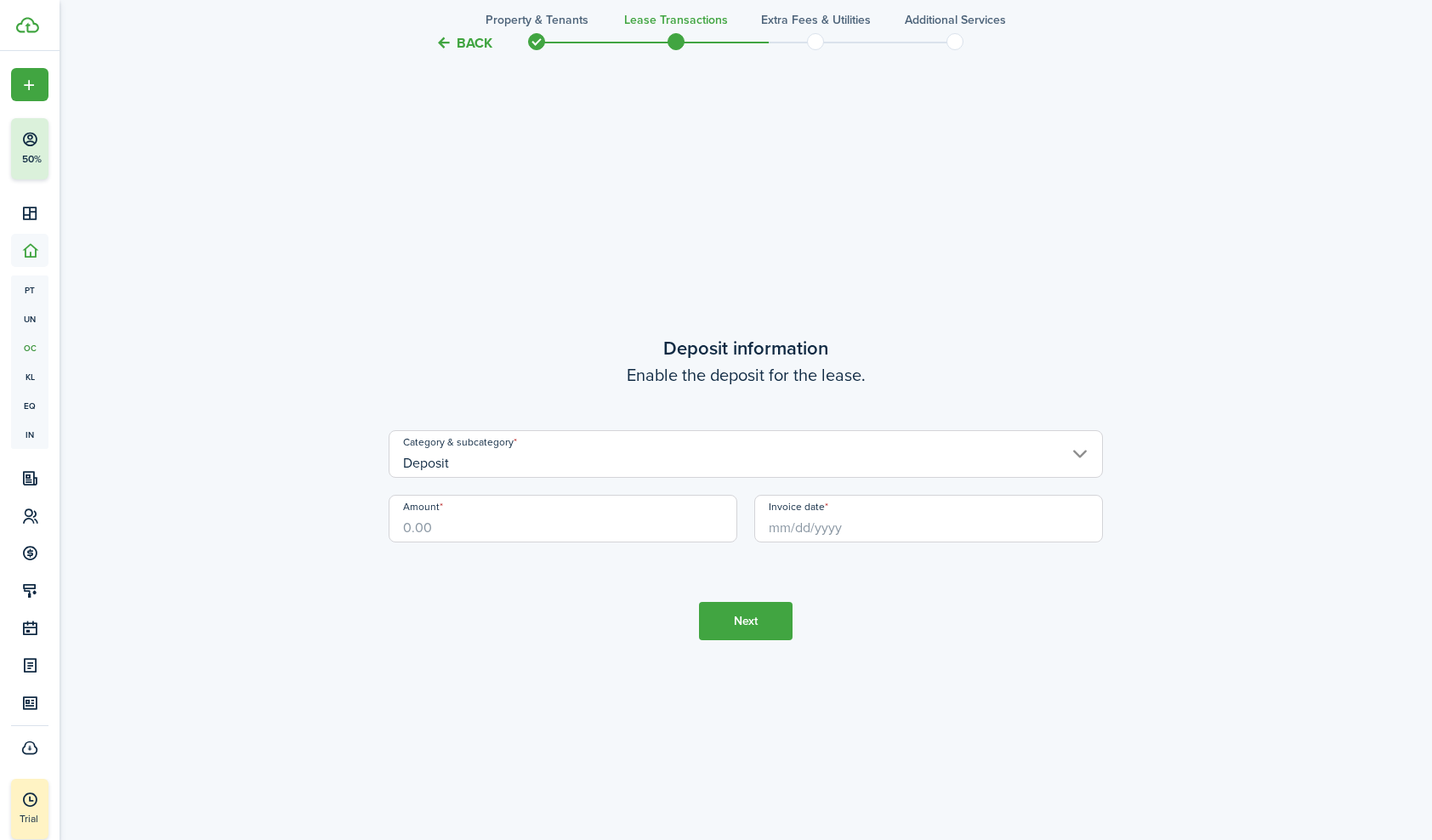
click at [503, 533] on input "Amount" at bounding box center [563, 518] width 349 height 47
type input "$1,625.00"
click at [862, 519] on input "Invoice date" at bounding box center [929, 518] width 349 height 47
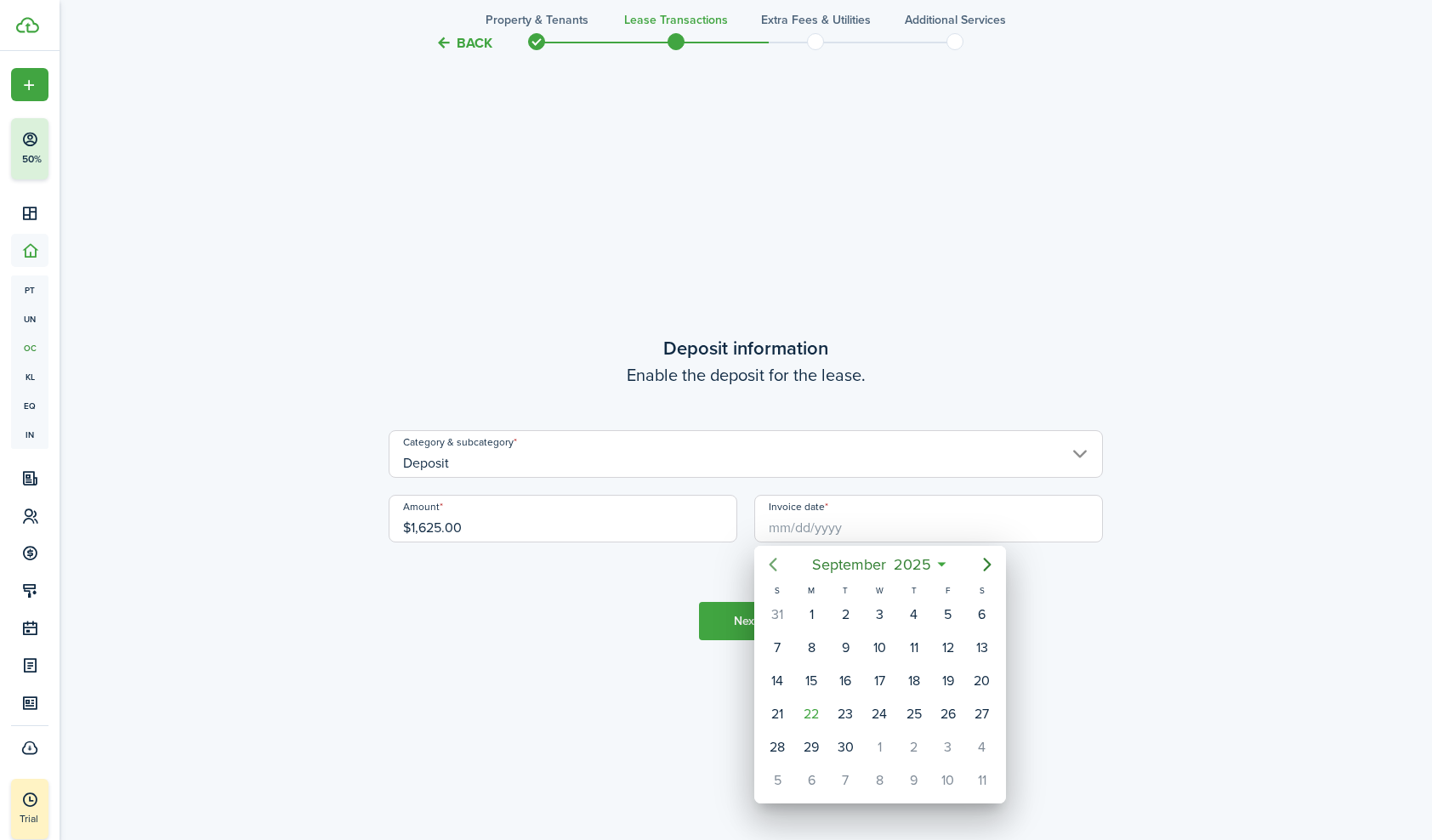
click at [779, 559] on icon "Previous page" at bounding box center [773, 564] width 21 height 21
click at [944, 715] on div "22" at bounding box center [948, 715] width 26 height 26
type input "[DATE]"
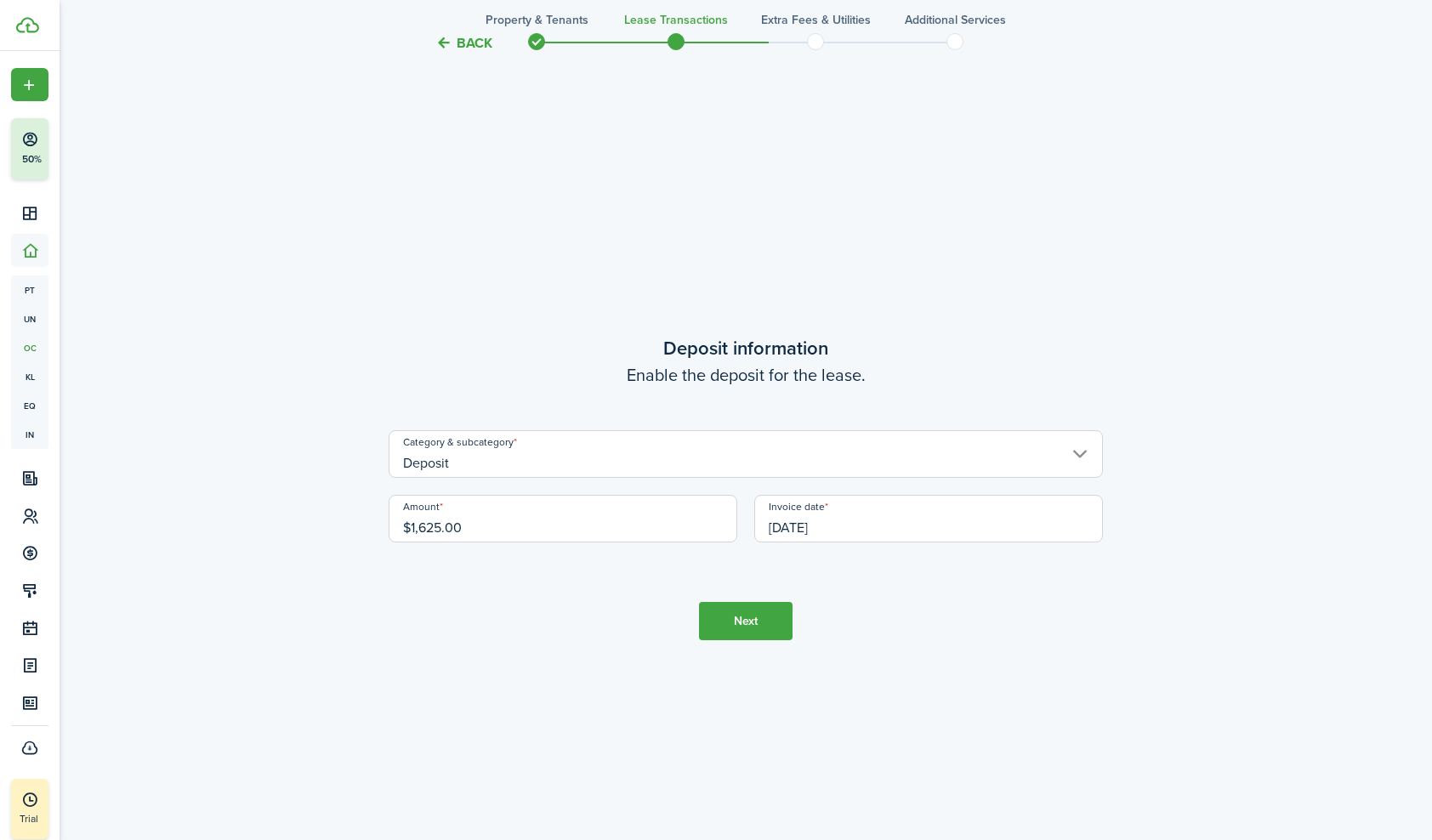
click at [740, 614] on button "Next" at bounding box center [746, 621] width 94 height 39
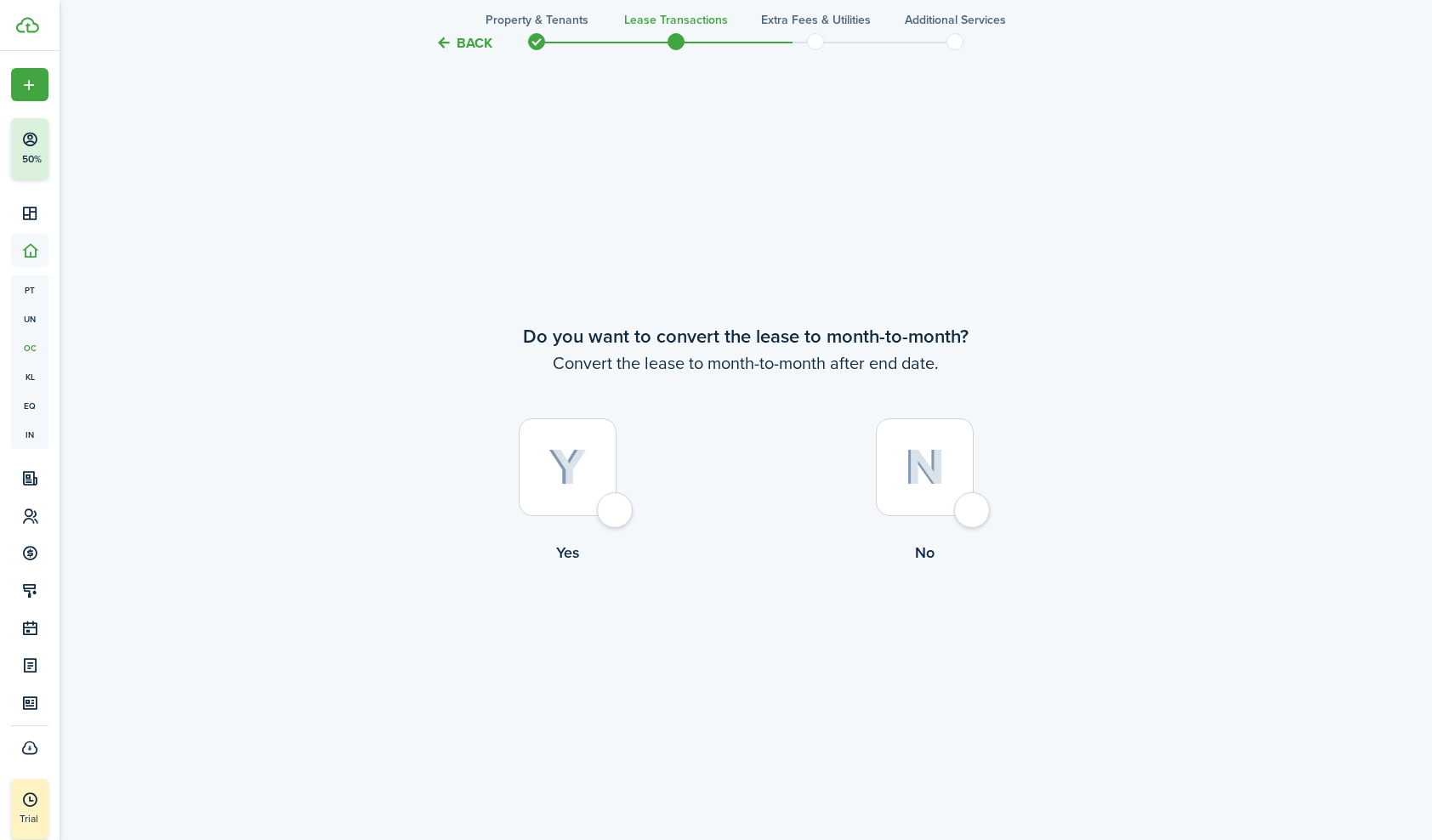
scroll to position [4086, 0]
click at [614, 514] on div at bounding box center [568, 466] width 98 height 98
radio input "true"
click at [746, 632] on button "Continue" at bounding box center [746, 634] width 94 height 39
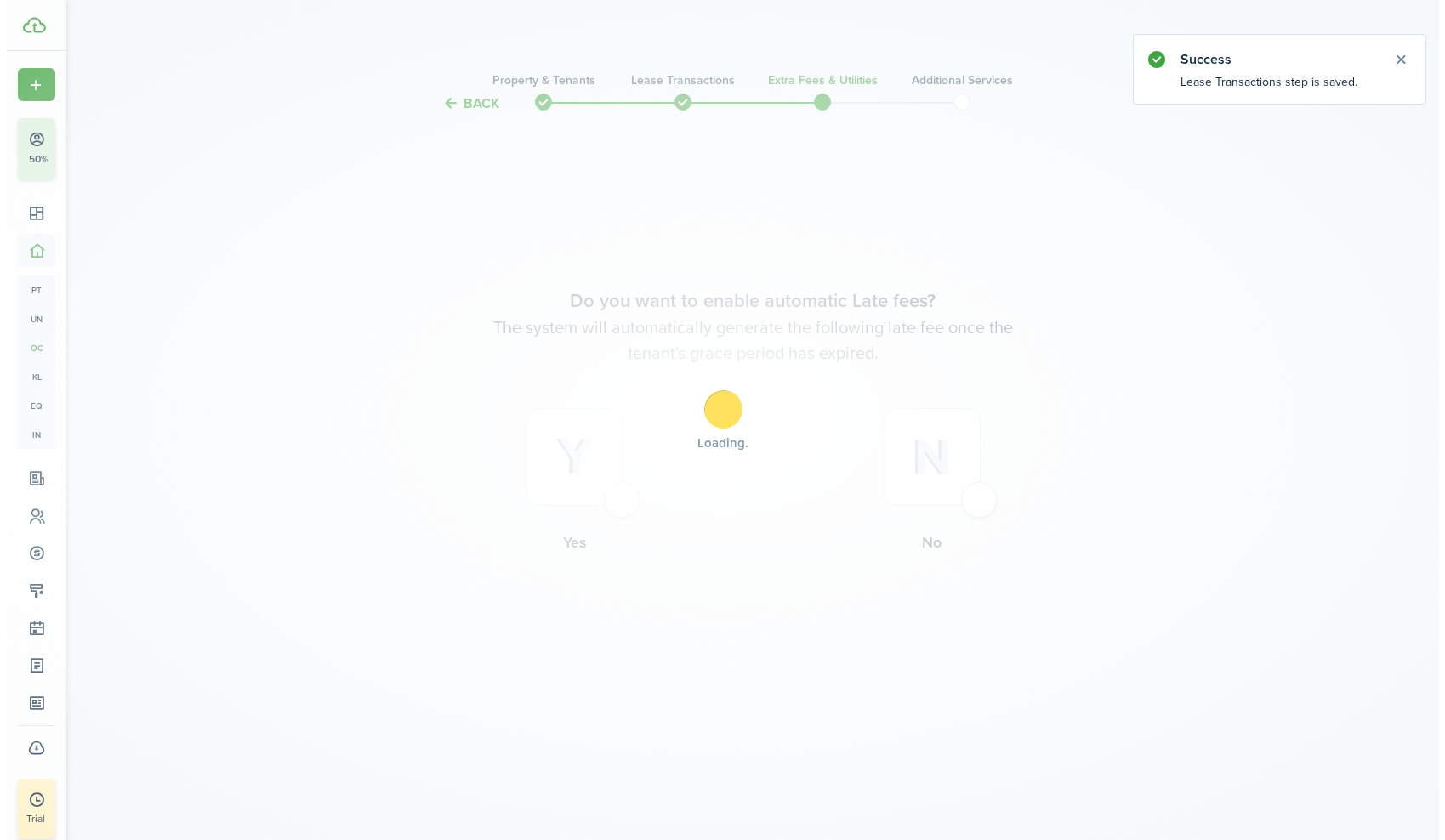
scroll to position [0, 0]
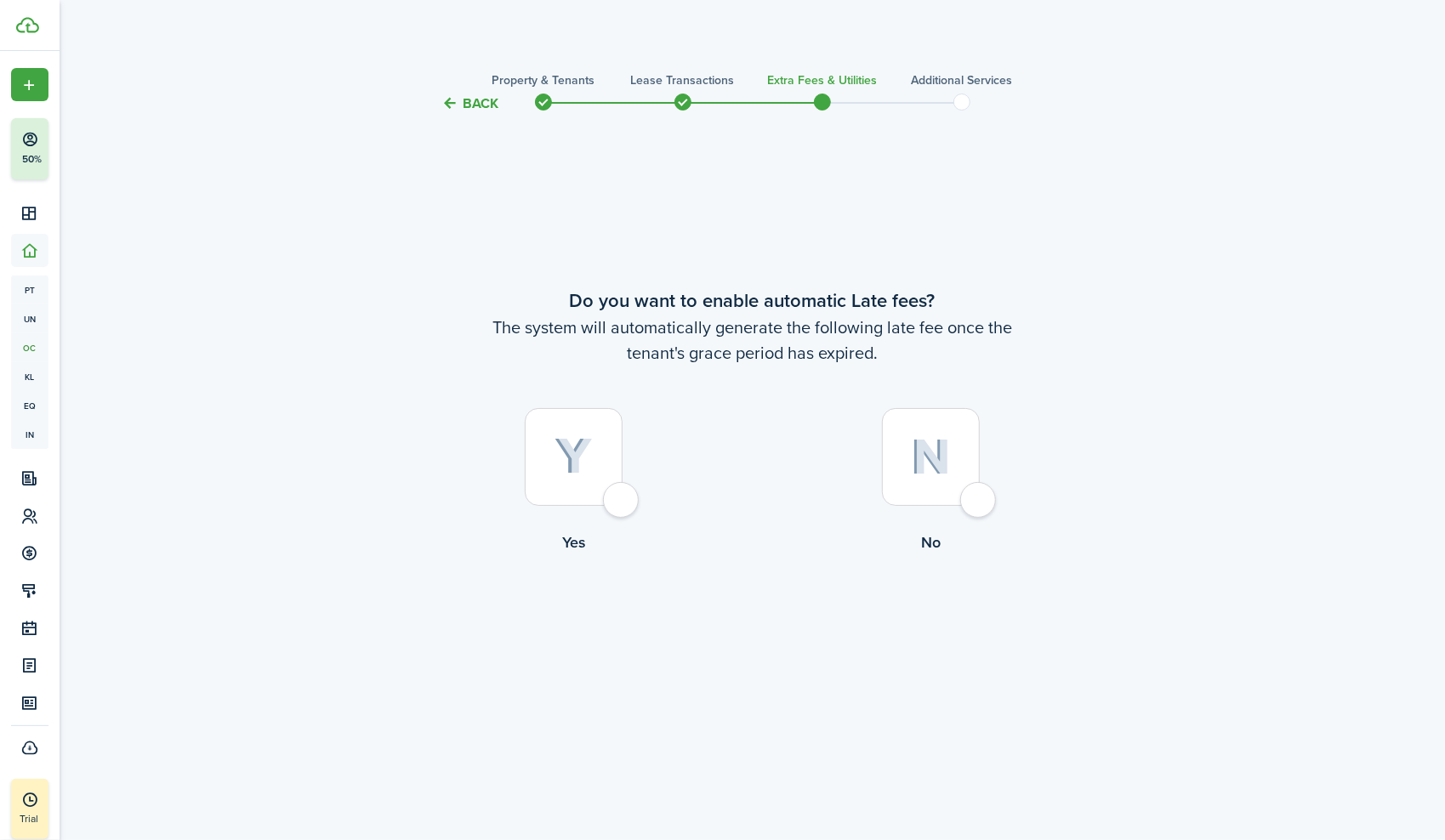
click at [623, 495] on div at bounding box center [574, 457] width 98 height 98
radio input "true"
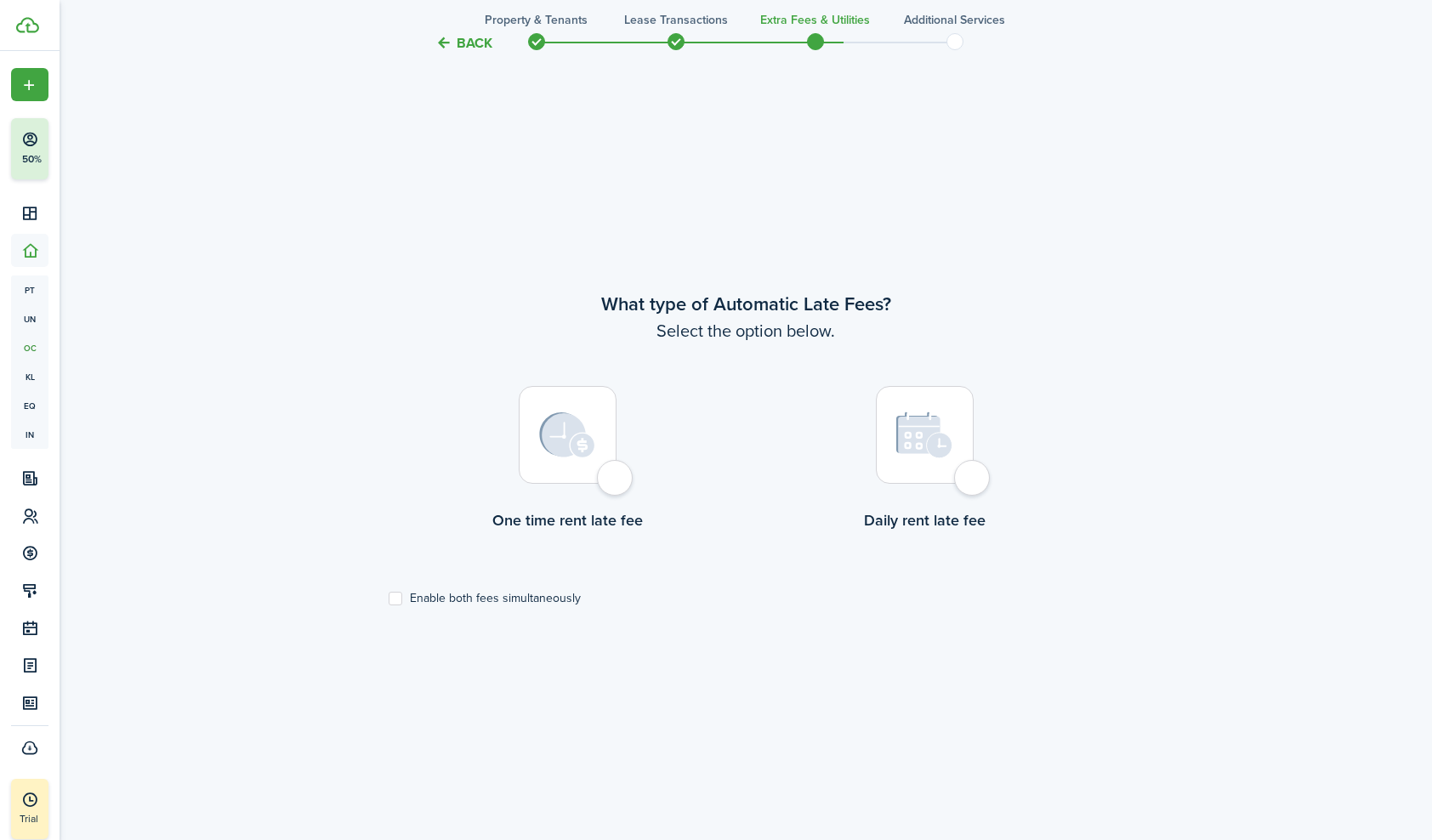
scroll to position [726, 0]
click at [612, 472] on div at bounding box center [568, 434] width 98 height 98
radio input "true"
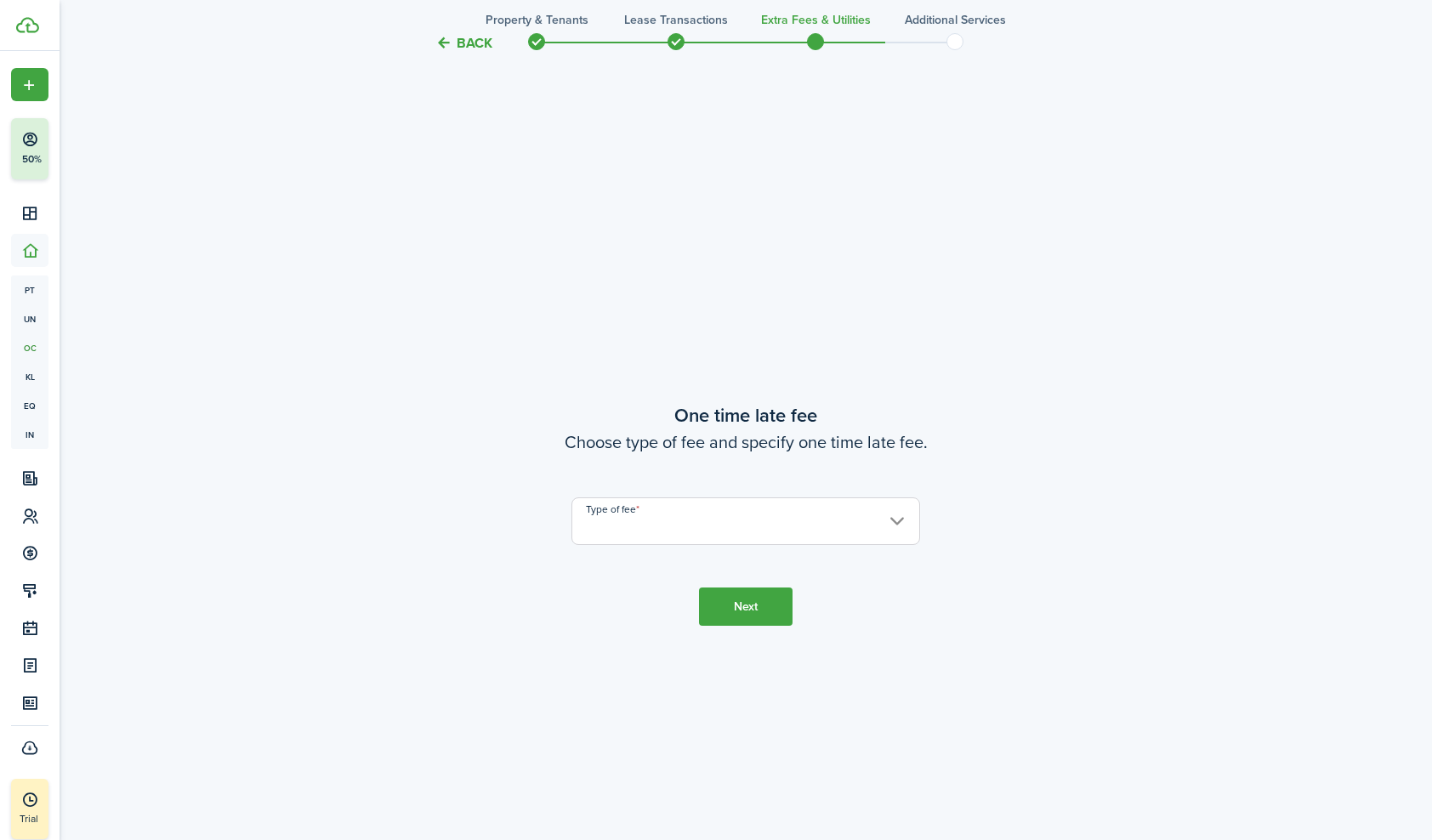
scroll to position [1566, 0]
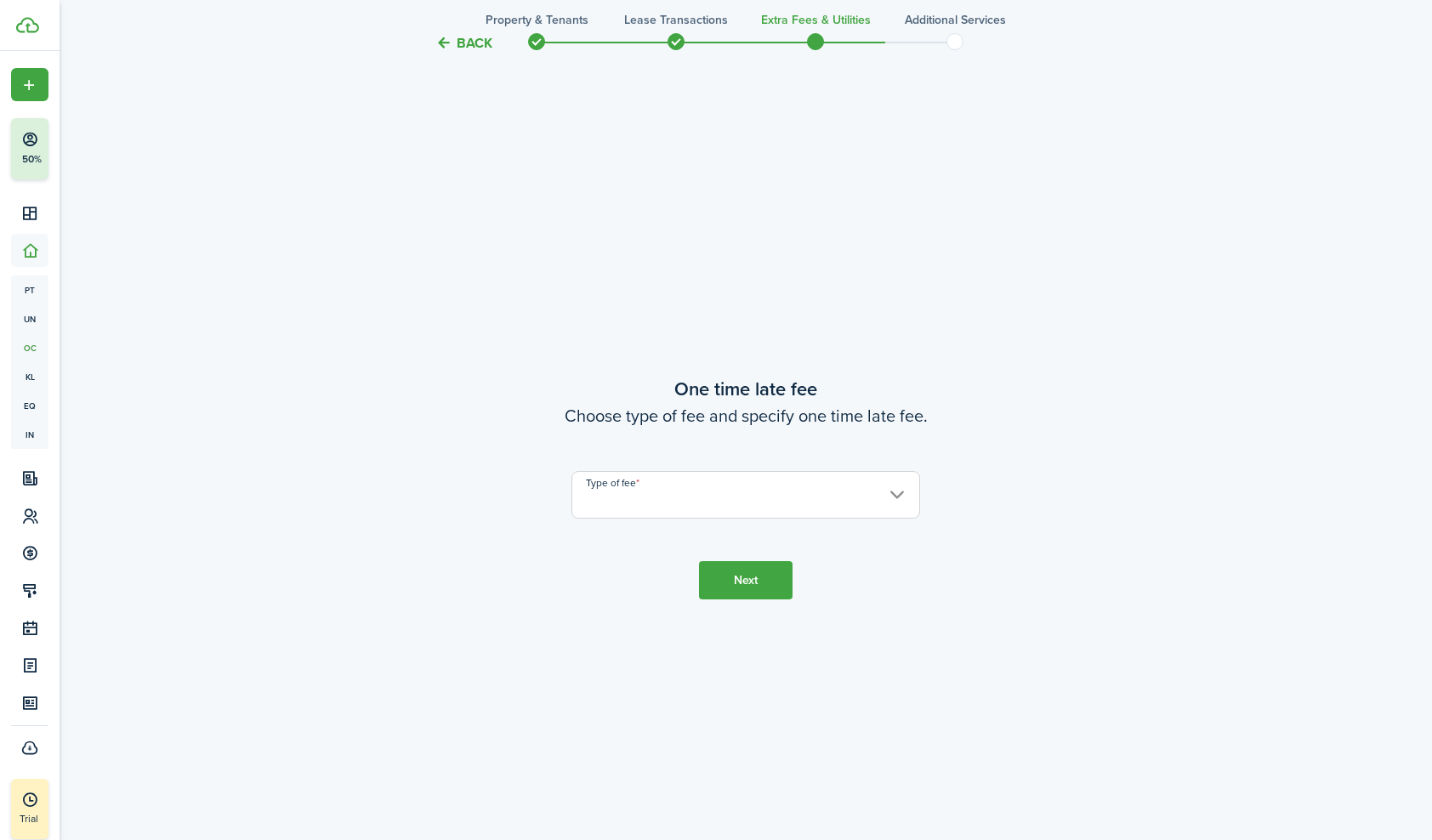
click at [895, 496] on input "Type of fee" at bounding box center [746, 494] width 349 height 47
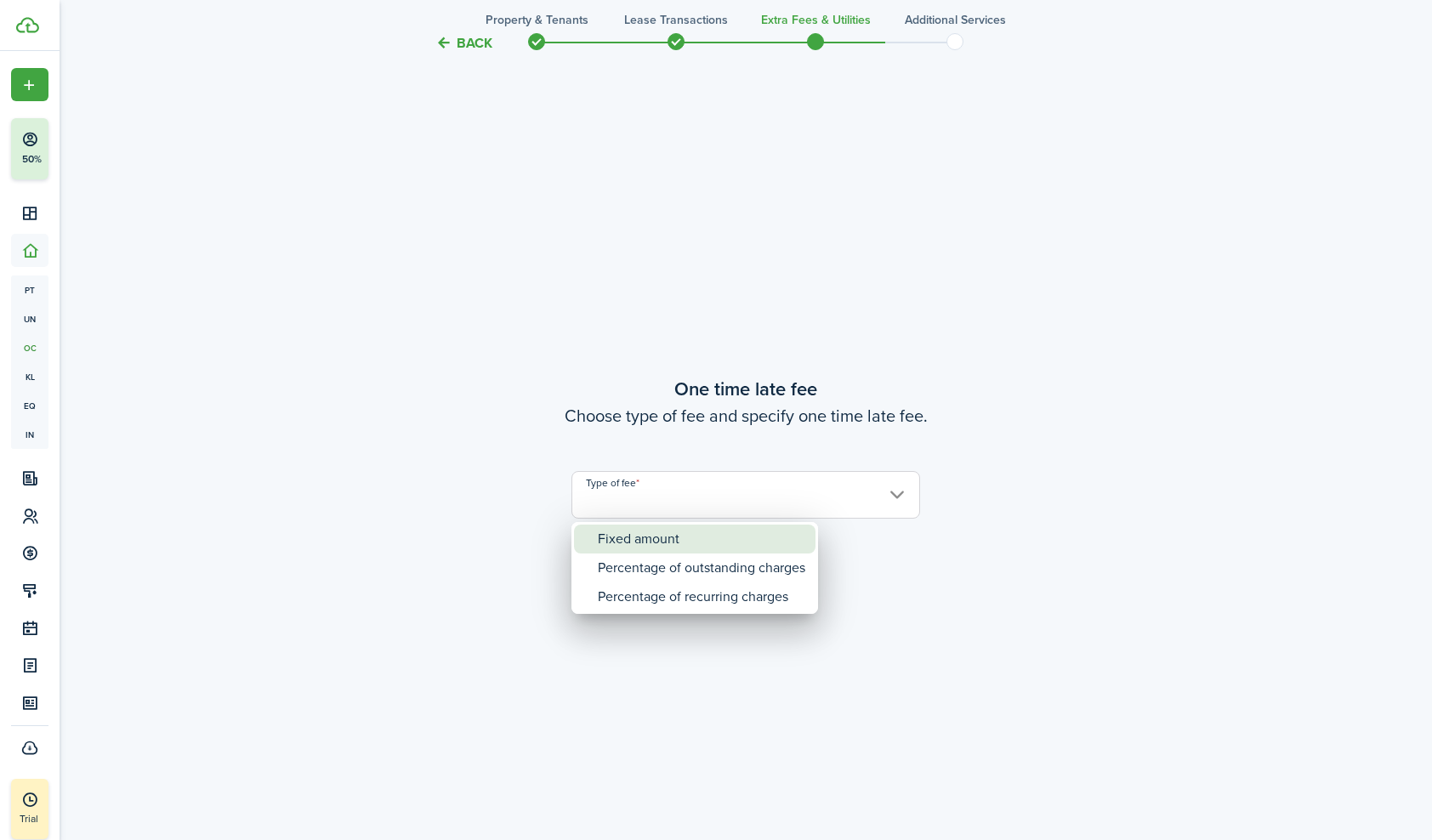
click at [650, 529] on div "Fixed amount" at bounding box center [702, 539] width 208 height 29
type input "Fixed amount"
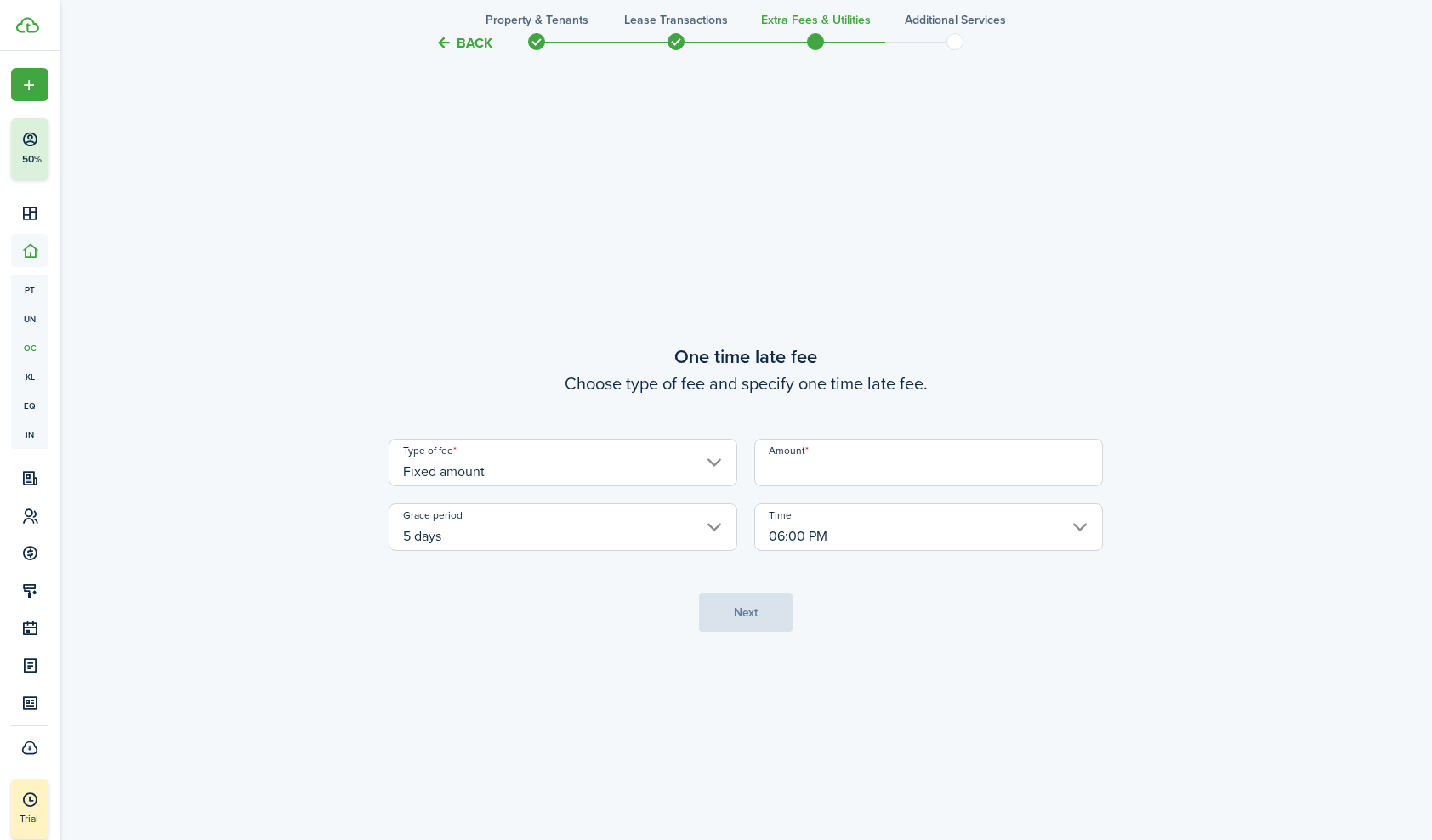
click at [837, 462] on input "Amount" at bounding box center [929, 462] width 349 height 47
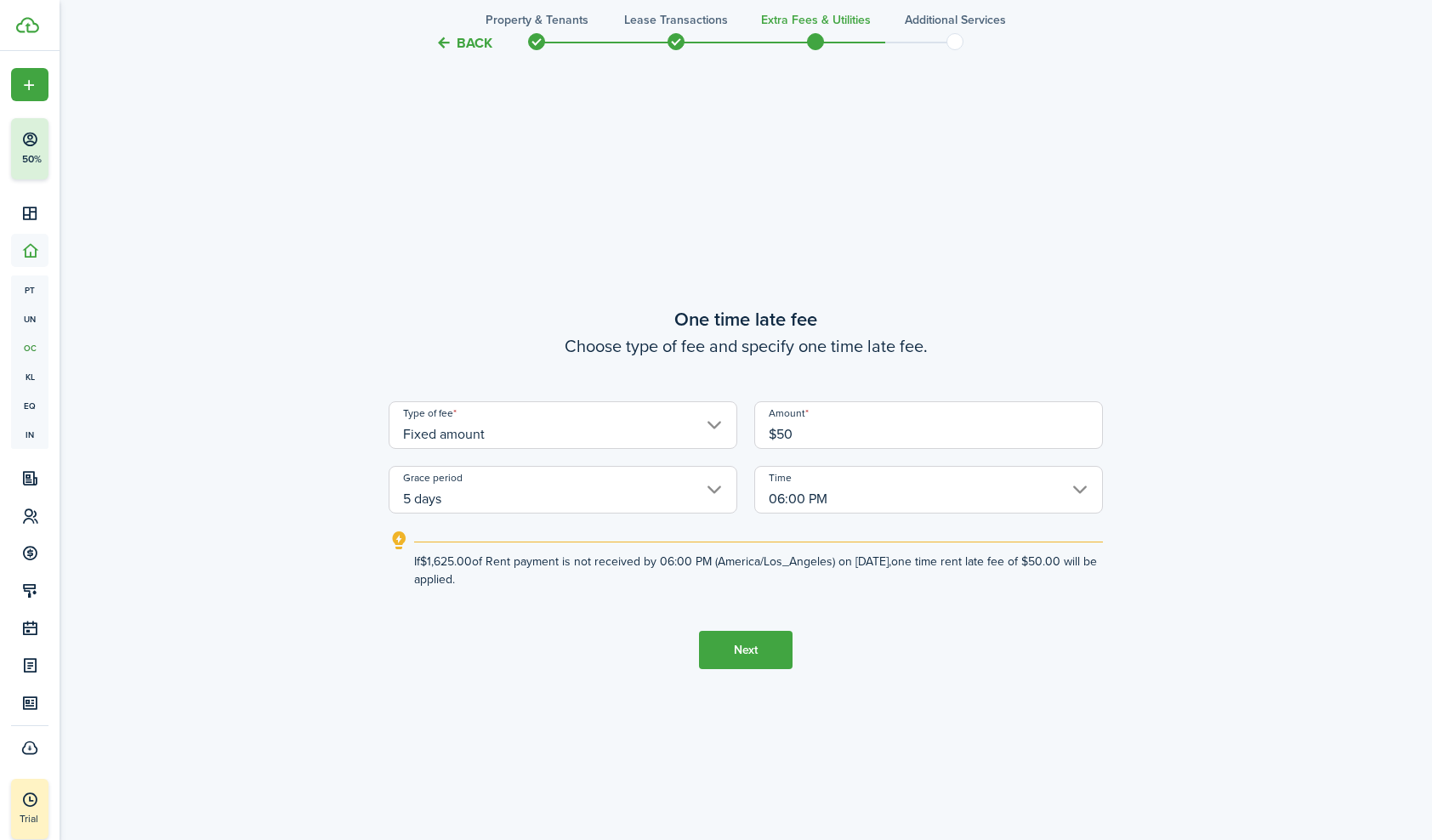
type input "$50.00"
click at [715, 489] on input "5 days" at bounding box center [563, 489] width 349 height 47
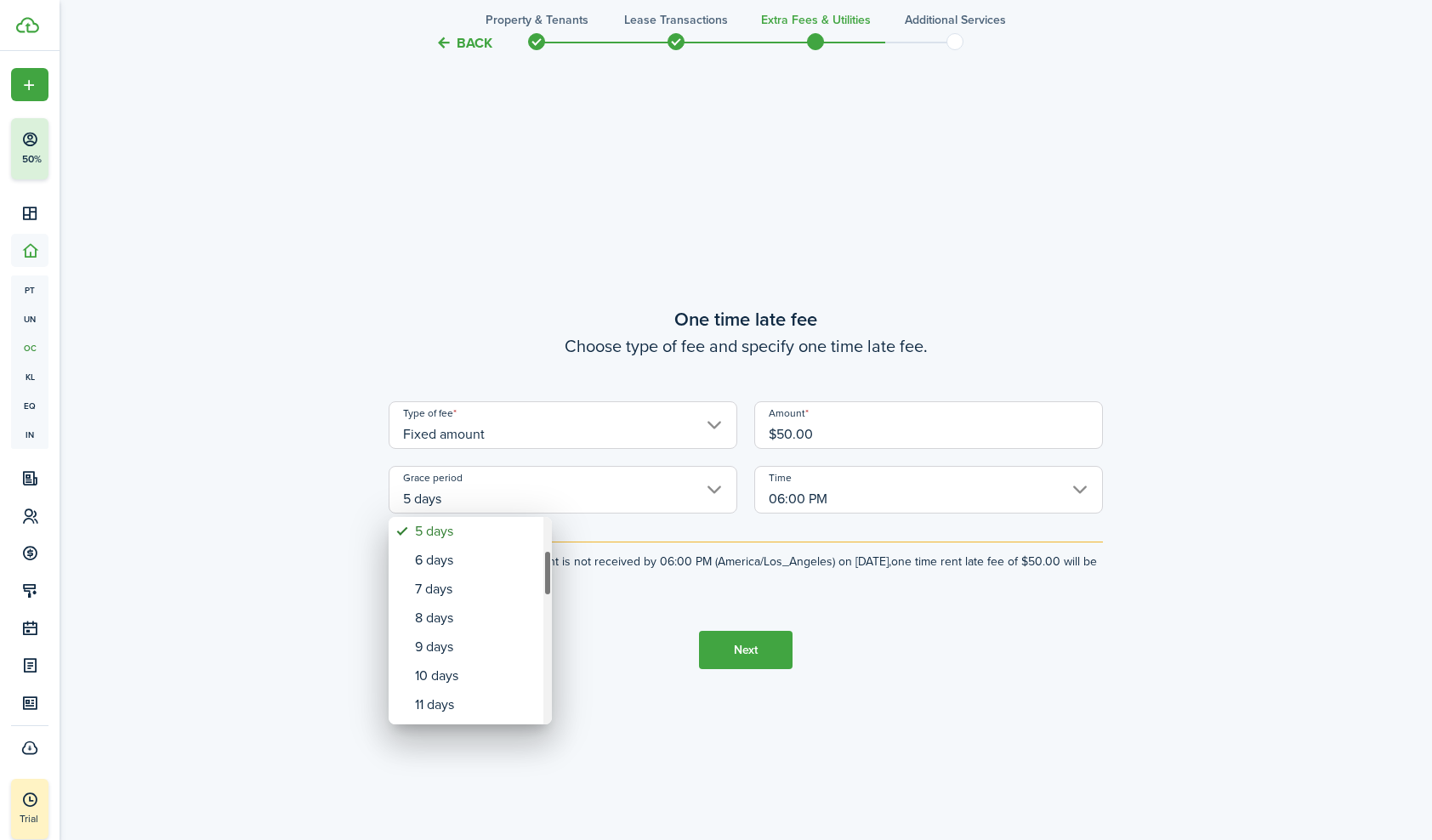
drag, startPoint x: 545, startPoint y: 526, endPoint x: 544, endPoint y: 558, distance: 32.0
click at [544, 558] on div "Grace period" at bounding box center [548, 572] width 9 height 46
click at [425, 585] on div "7 days" at bounding box center [477, 592] width 125 height 29
type input "7 days"
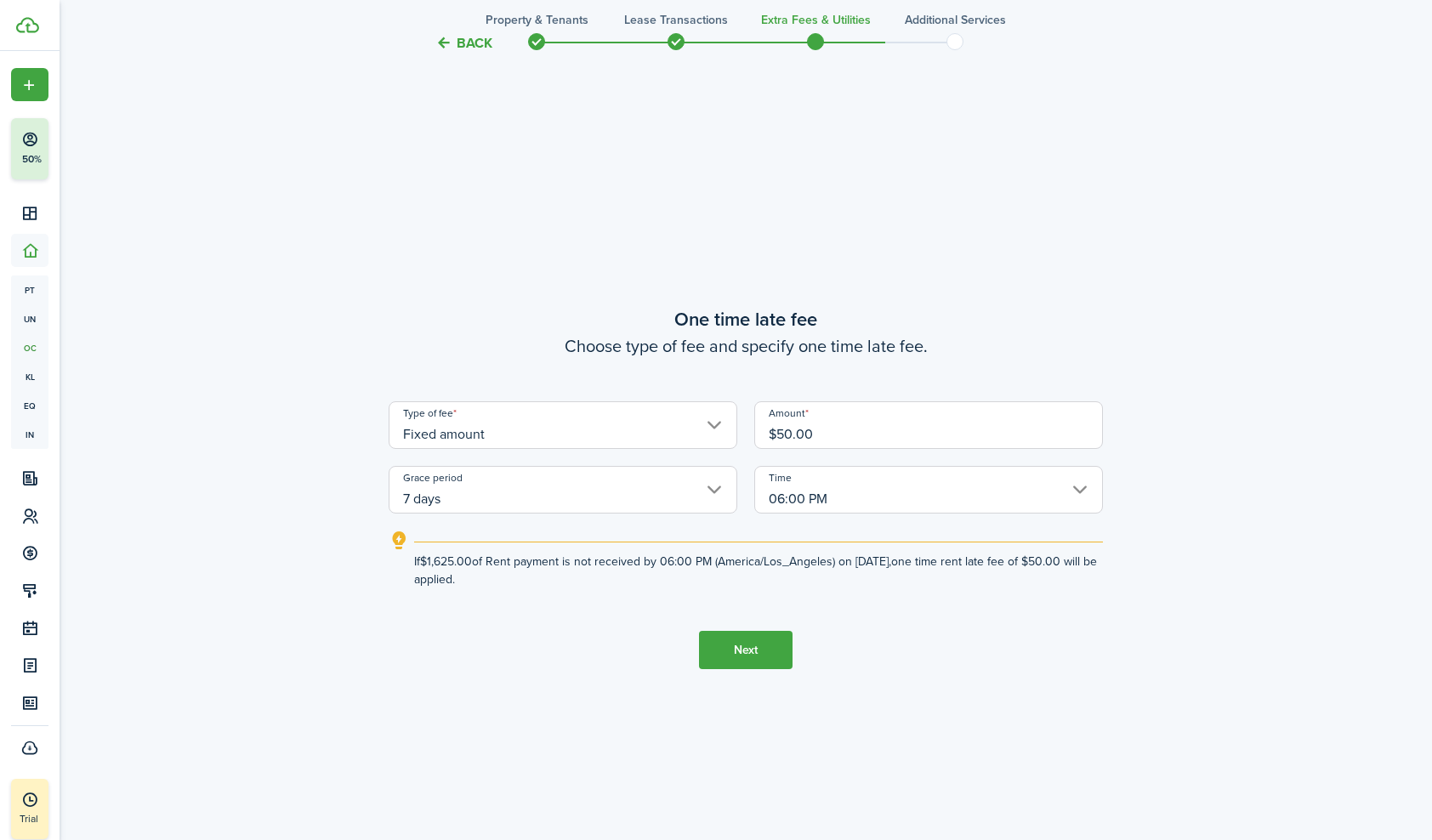
click at [746, 648] on button "Next" at bounding box center [746, 649] width 94 height 39
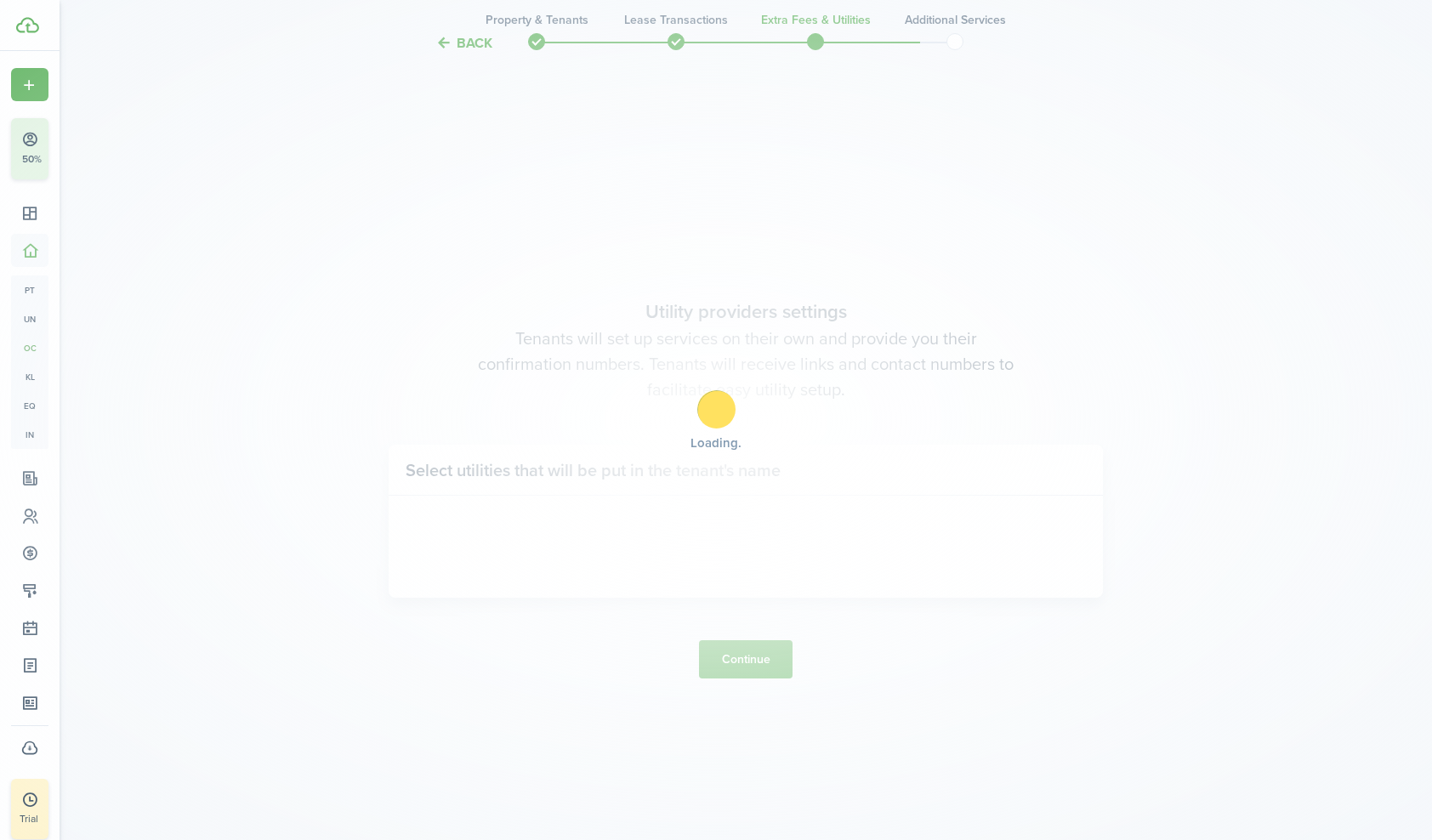
scroll to position [2406, 0]
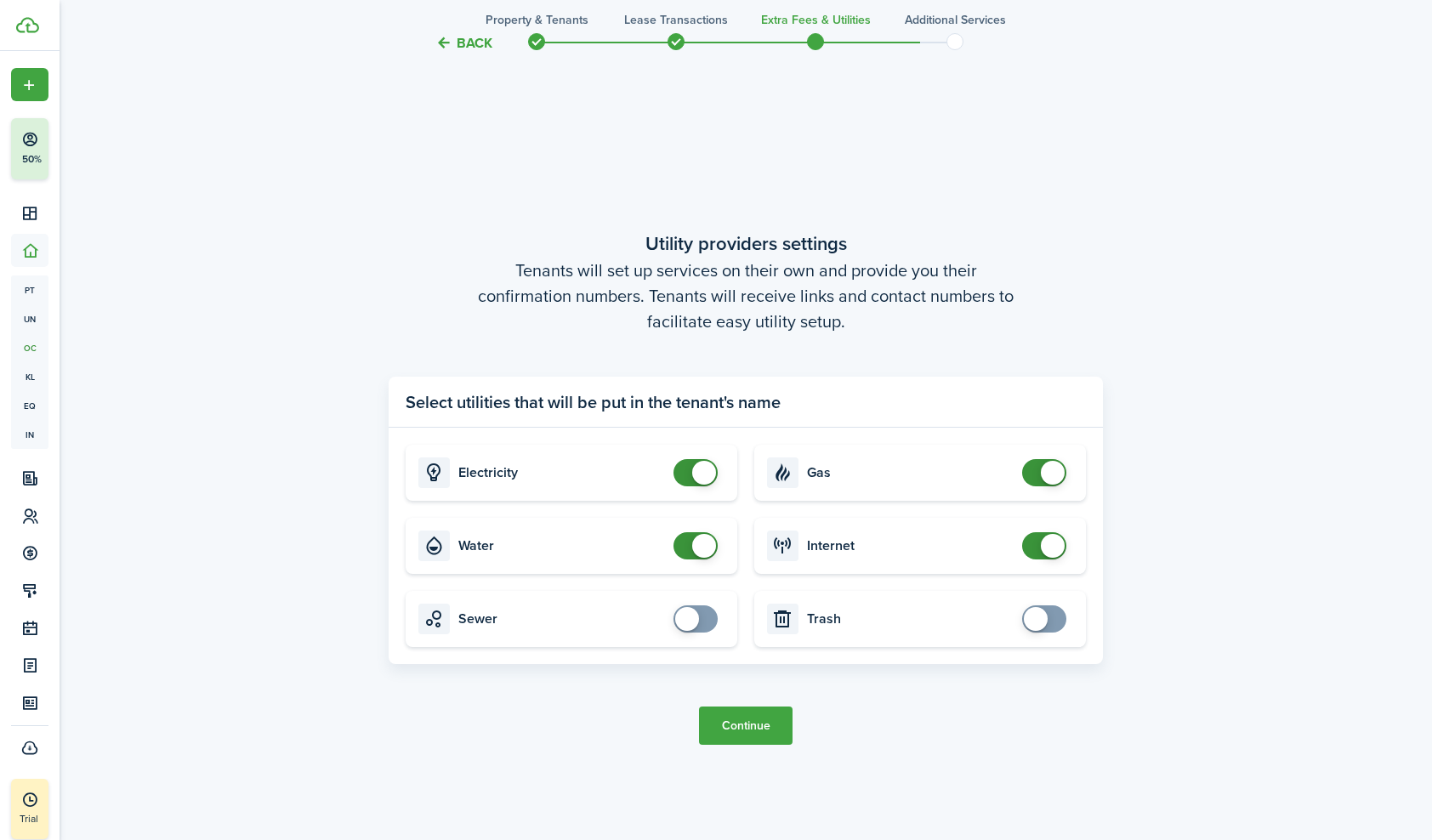
checkbox input "true"
click at [1052, 618] on span at bounding box center [1045, 619] width 17 height 27
checkbox input "true"
click at [704, 620] on span at bounding box center [696, 619] width 17 height 27
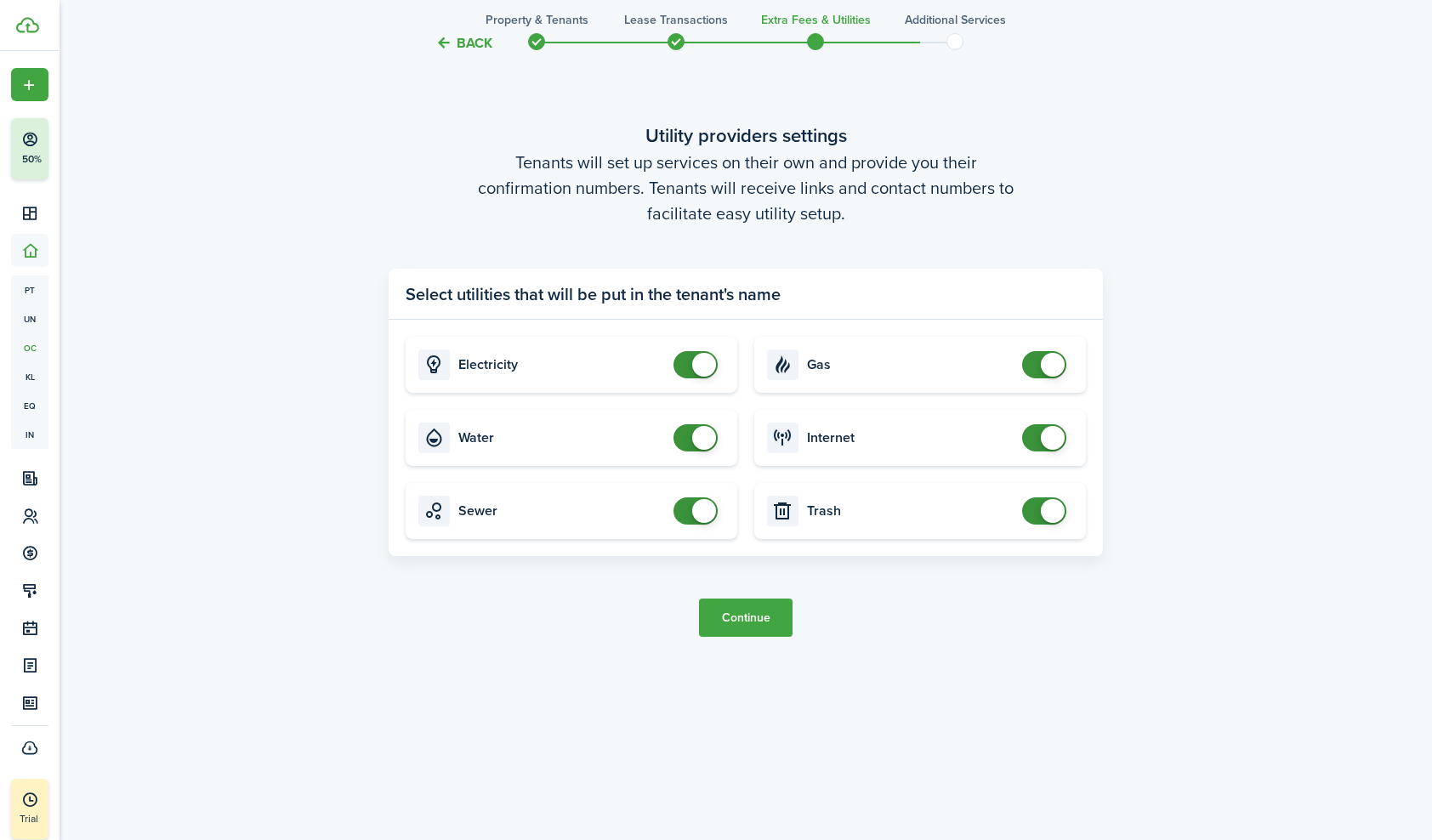
scroll to position [2520, 0]
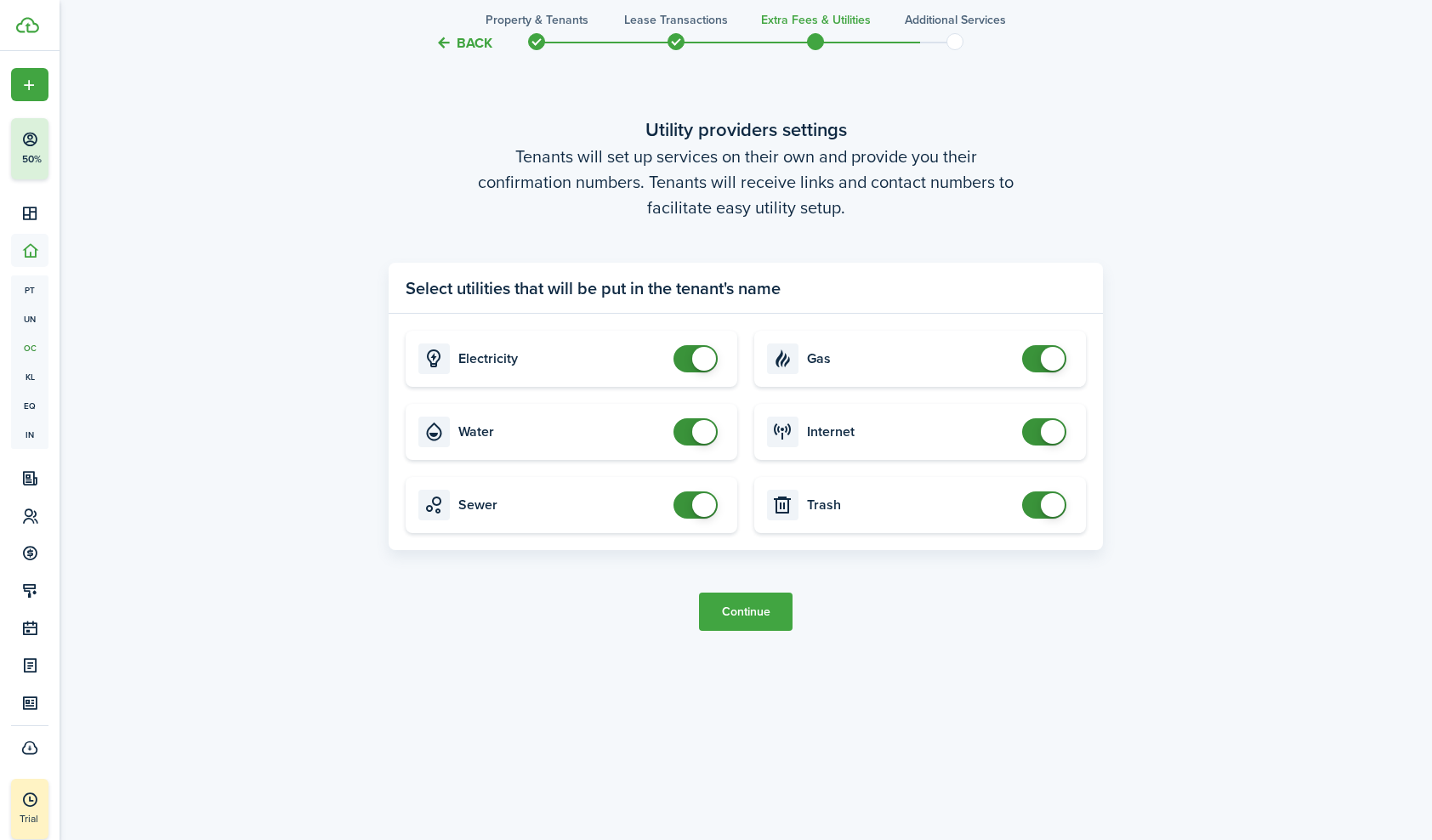
click at [755, 606] on button "Continue" at bounding box center [746, 612] width 94 height 39
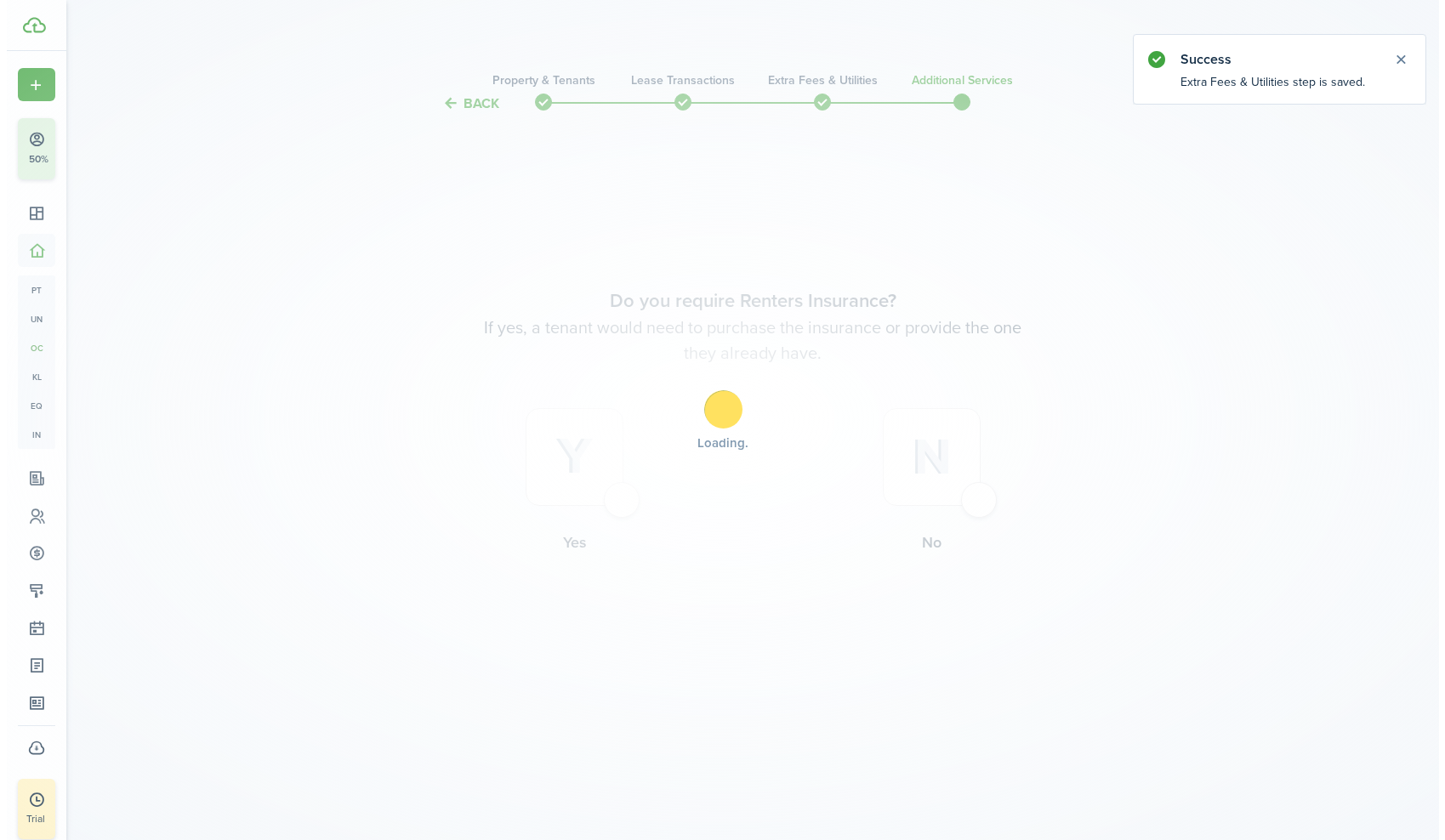
scroll to position [0, 0]
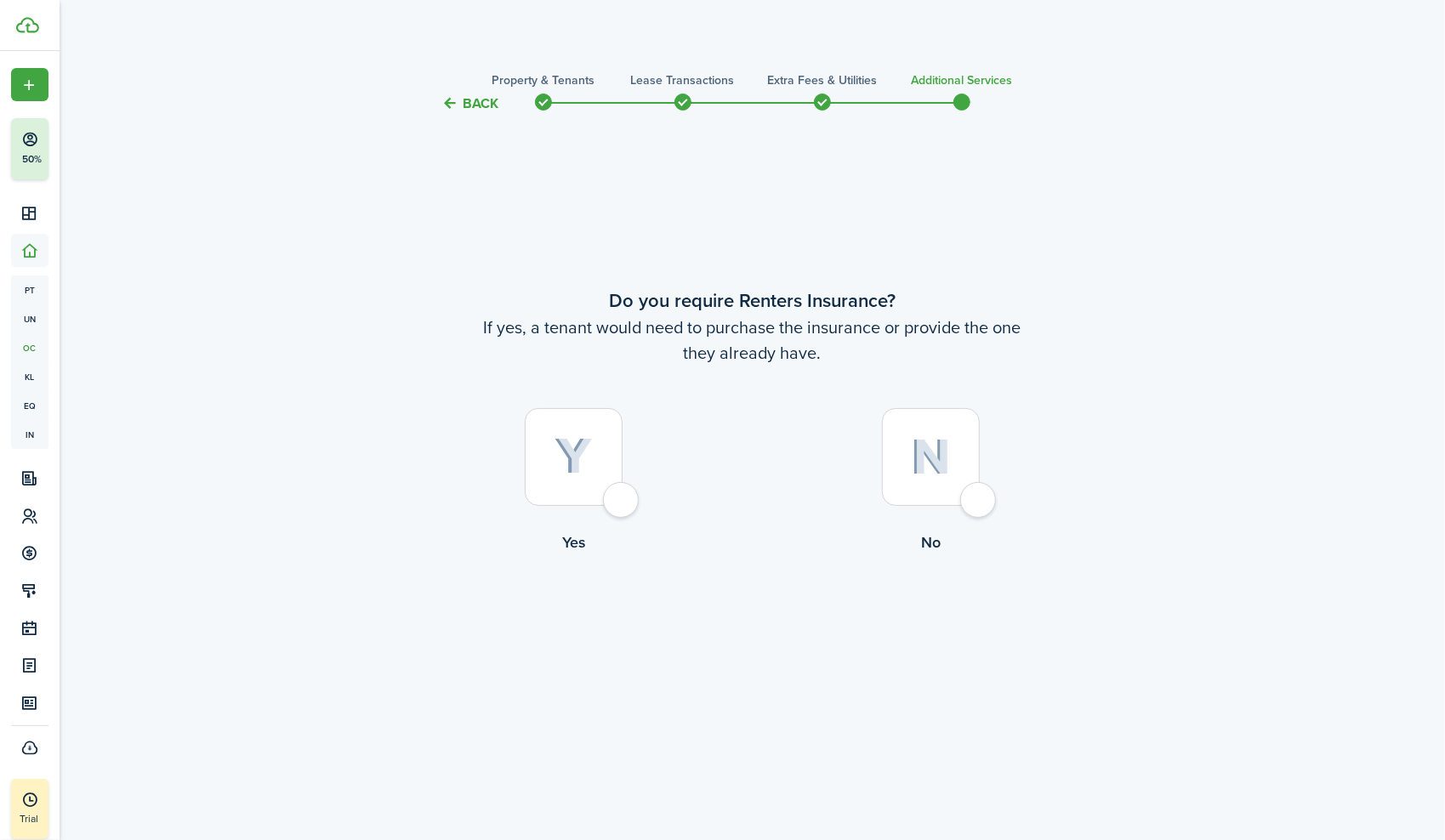
click at [621, 498] on div at bounding box center [574, 457] width 98 height 98
radio input "true"
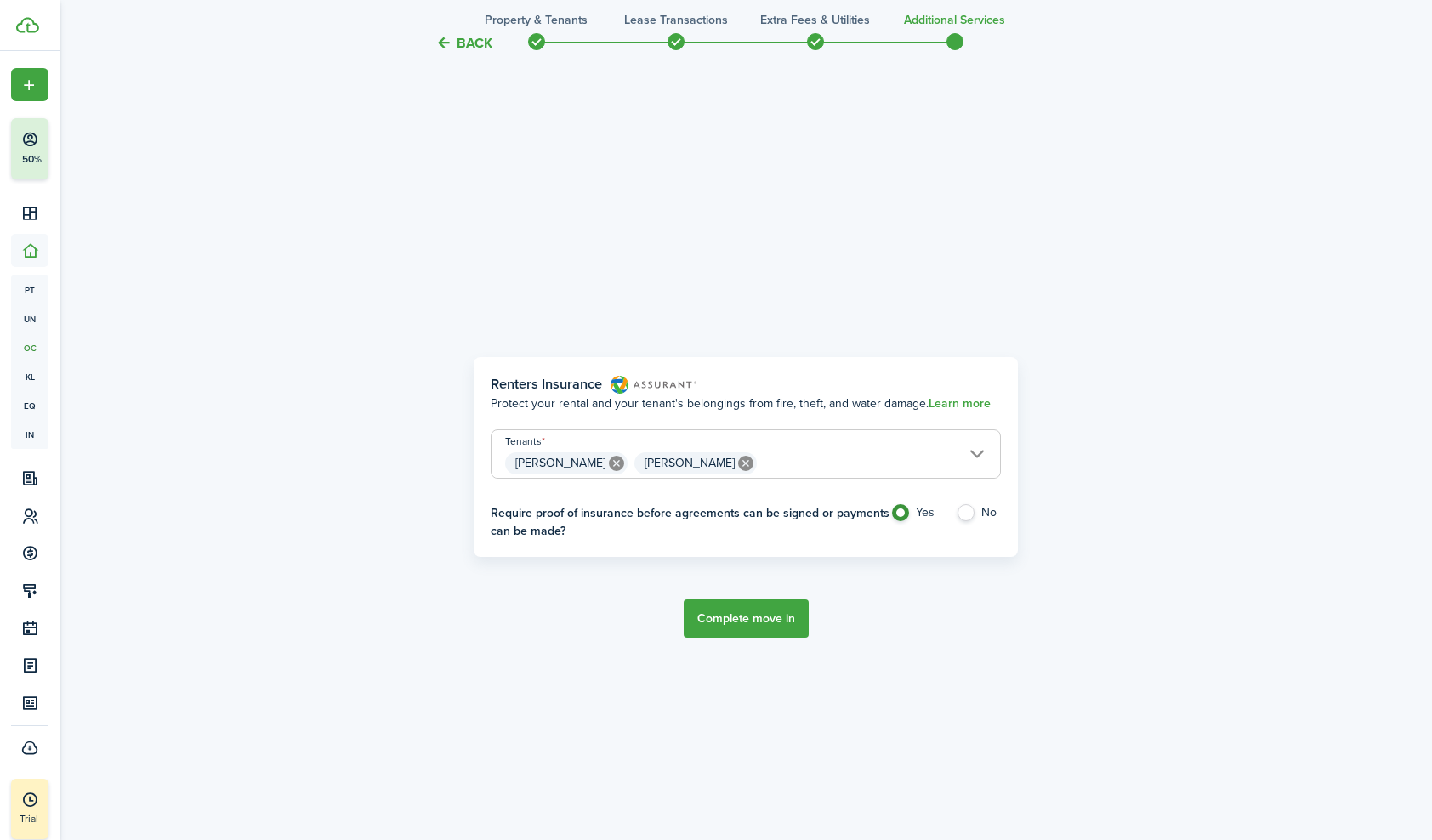
scroll to position [726, 0]
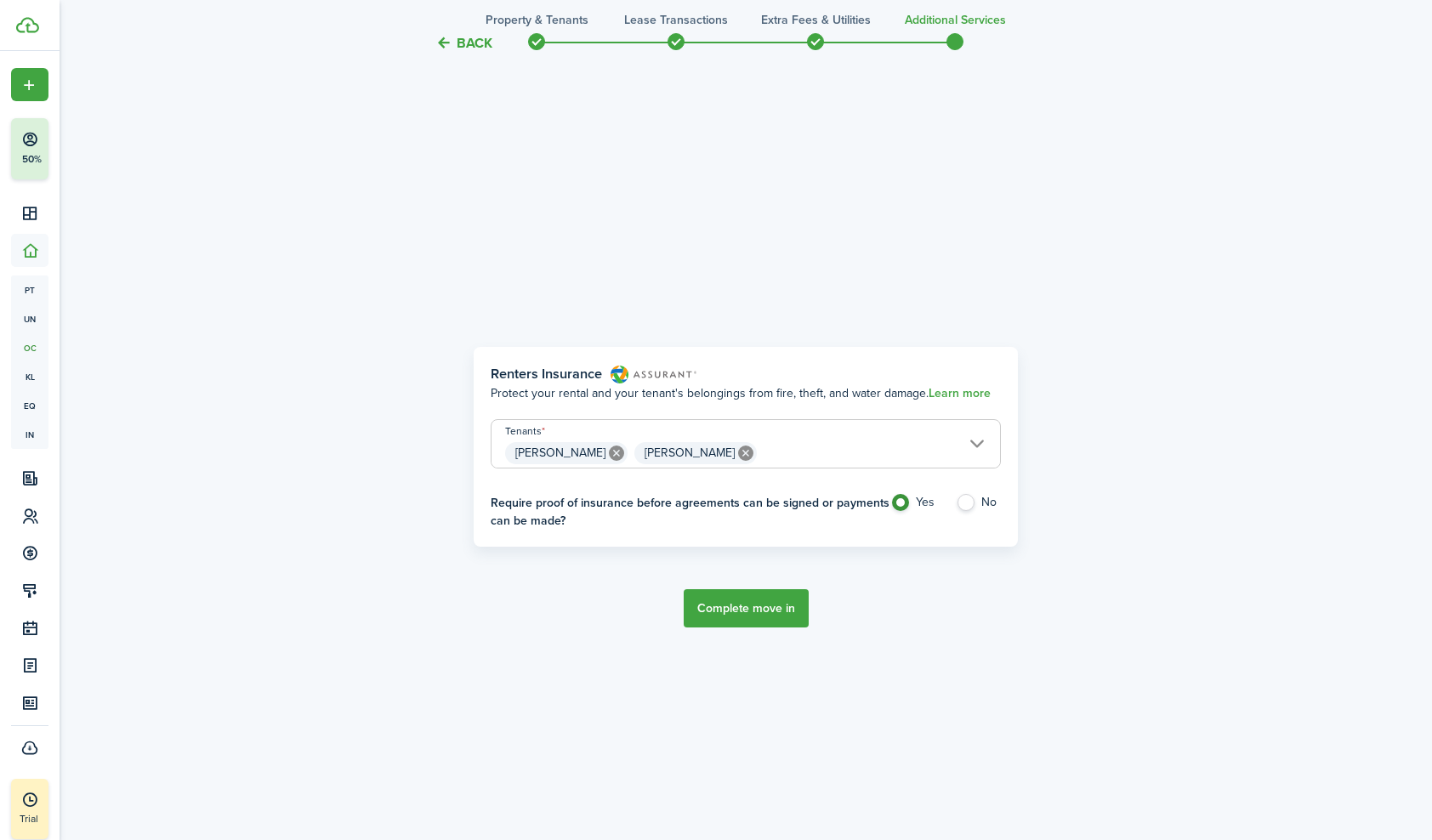
click at [969, 500] on label "No" at bounding box center [978, 507] width 45 height 26
radio input "false"
radio input "true"
click at [736, 604] on button "Complete move in" at bounding box center [746, 608] width 125 height 39
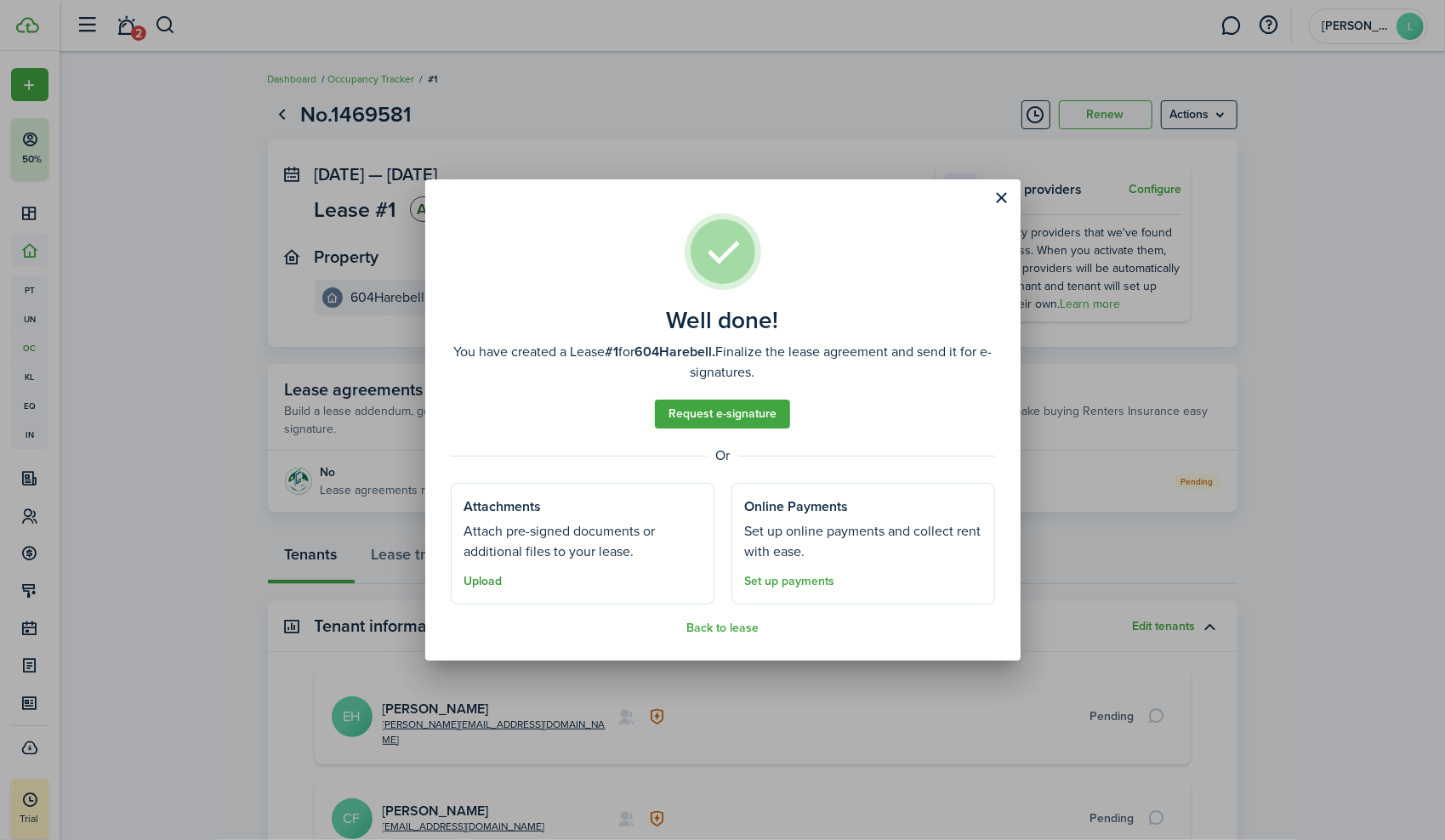
click at [490, 580] on button "Upload" at bounding box center [483, 581] width 39 height 14
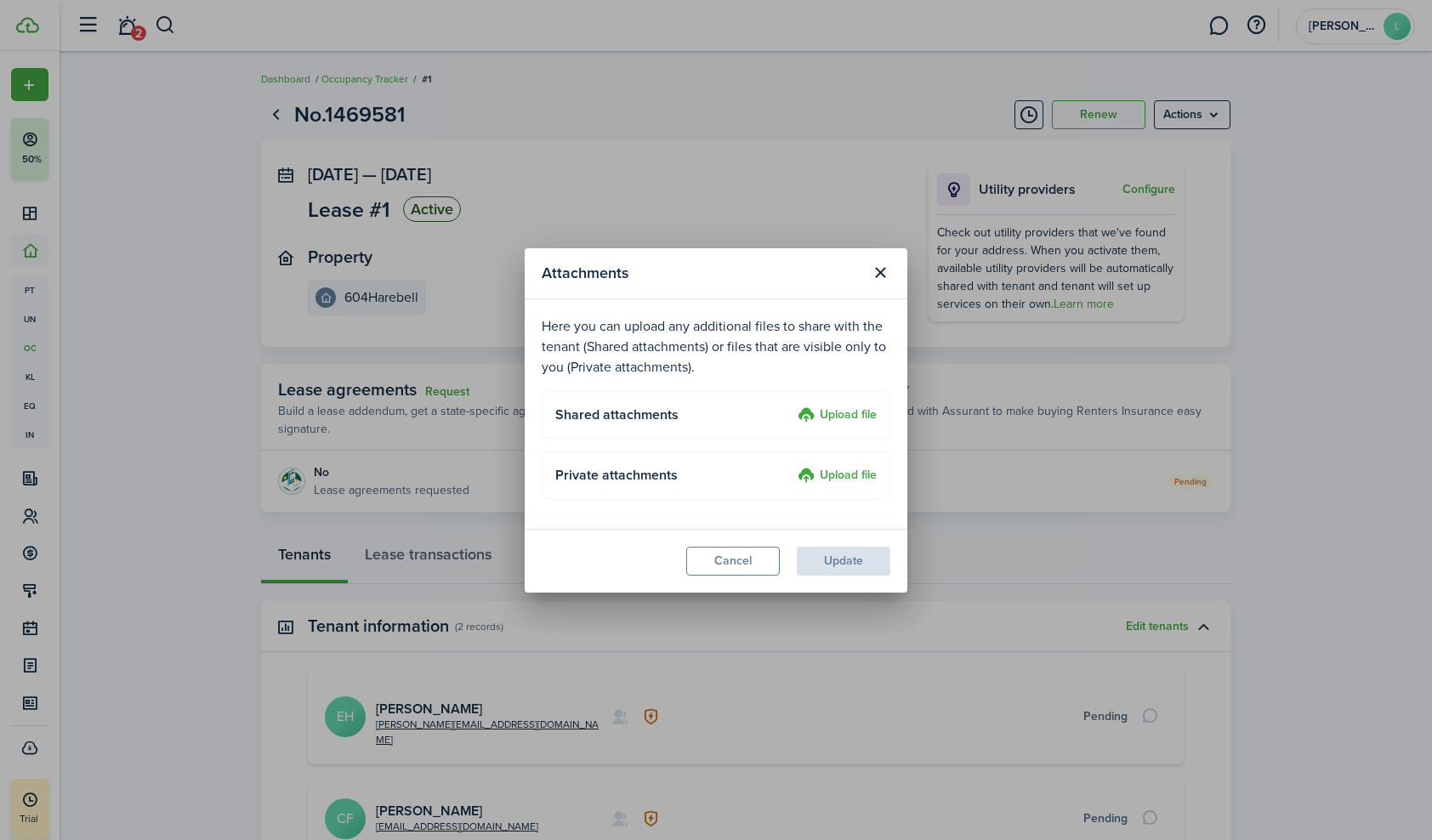
click at [838, 411] on label "Upload file" at bounding box center [837, 416] width 79 height 21
click at [792, 405] on input "Upload file" at bounding box center [792, 405] width 0 height 0
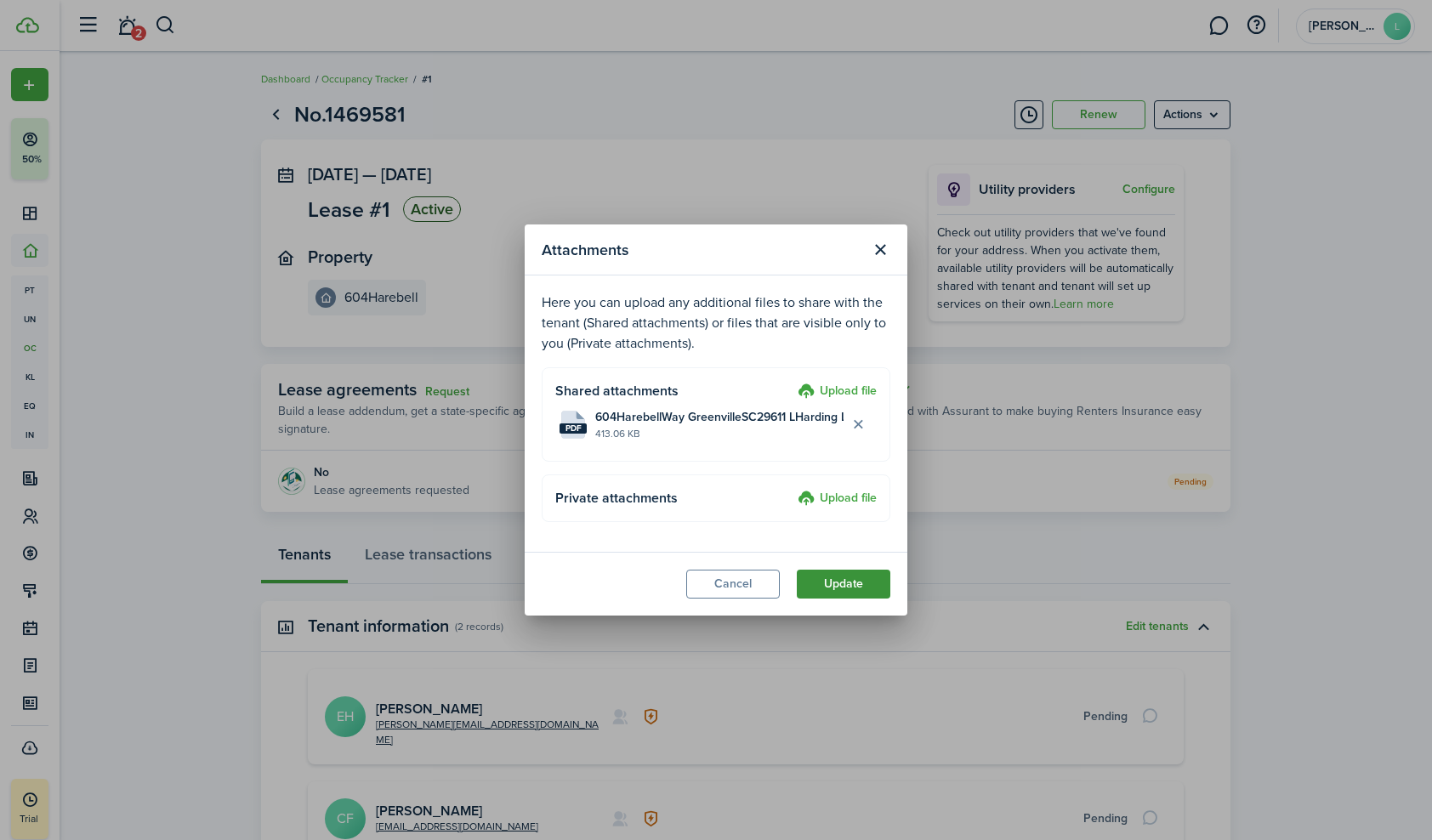
click at [838, 581] on button "Update" at bounding box center [843, 584] width 94 height 29
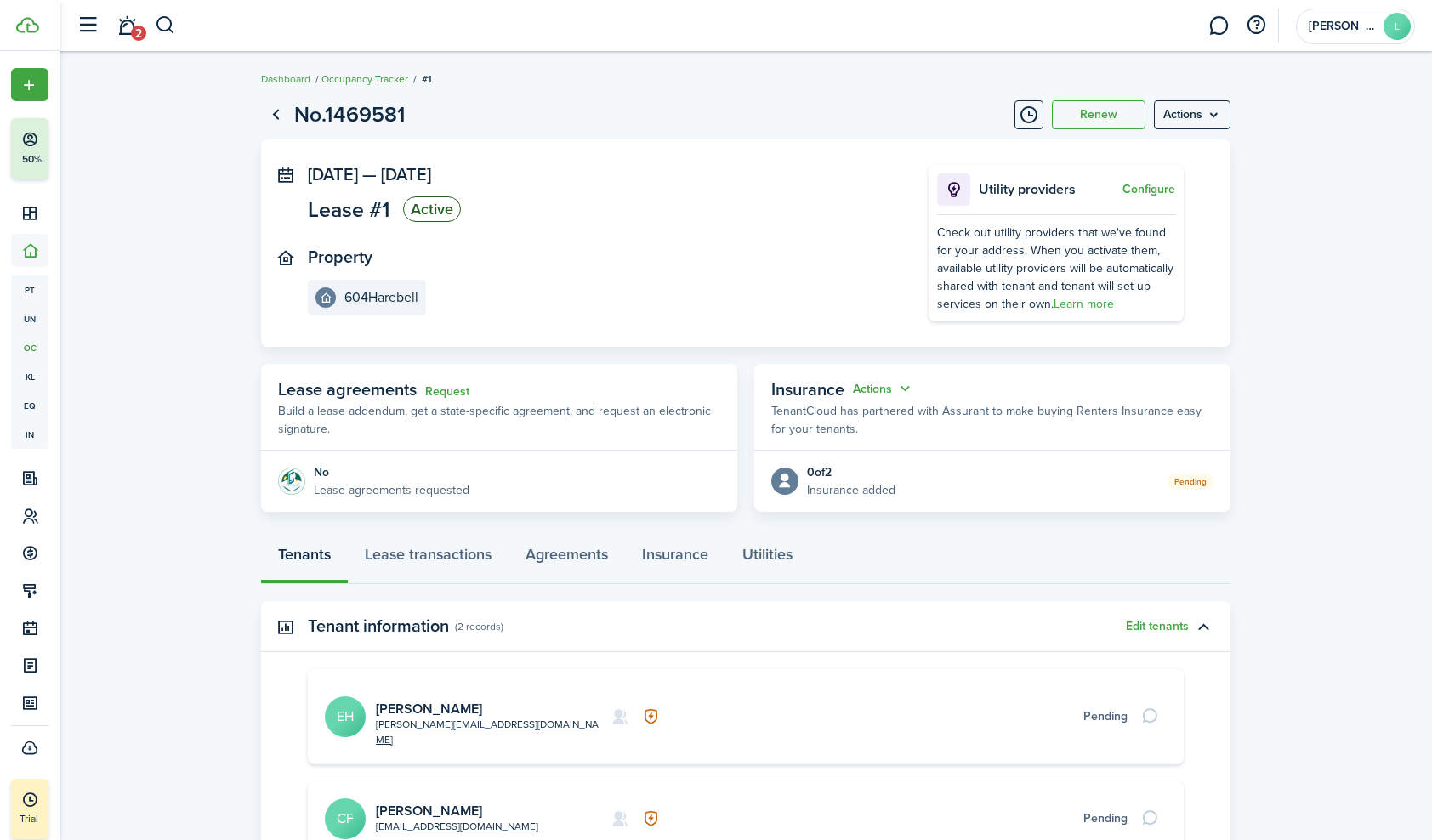
click at [363, 73] on link "Occupancy Tracker" at bounding box center [364, 79] width 87 height 15
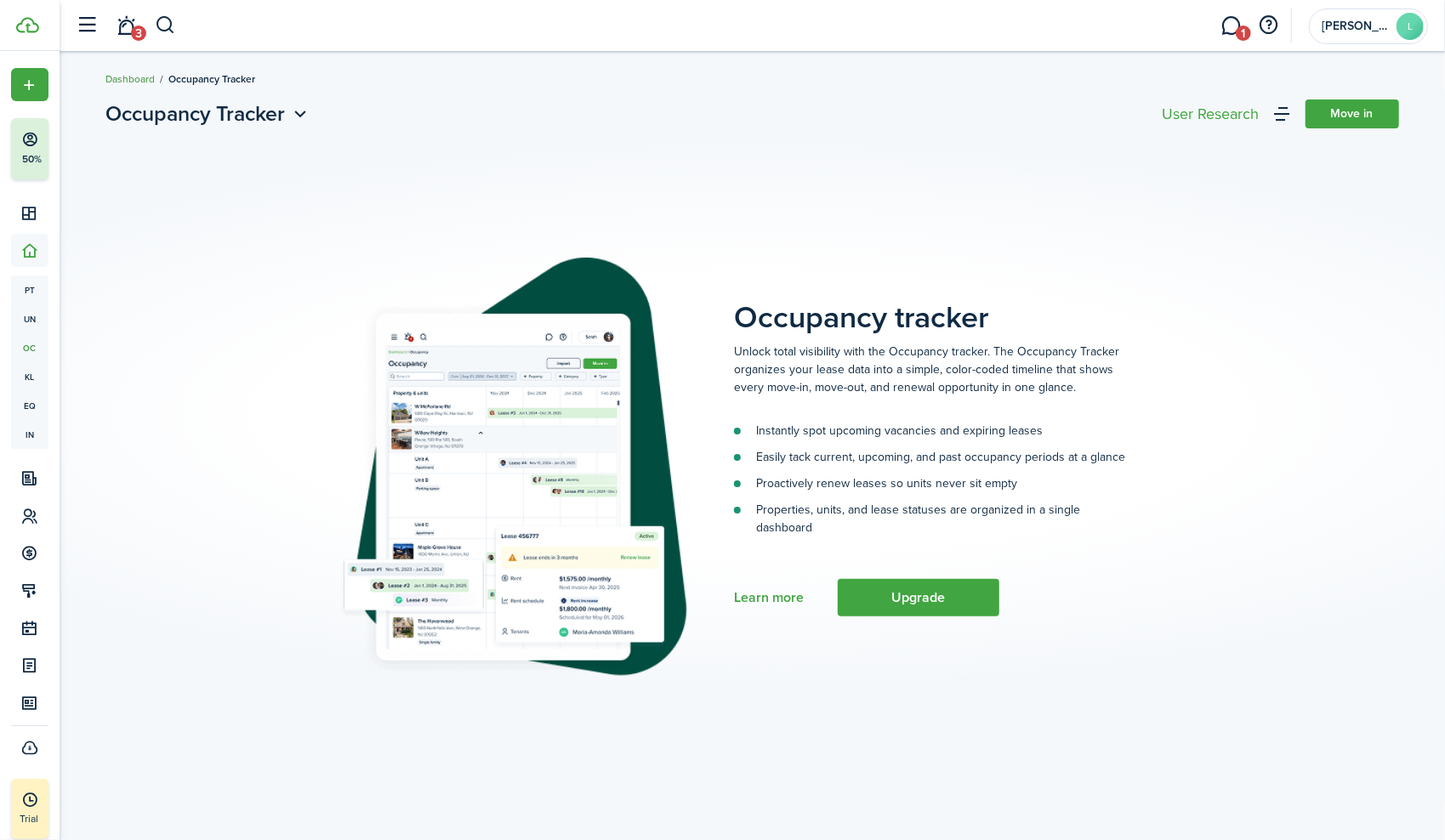
click at [131, 76] on link "Dashboard" at bounding box center [131, 79] width 49 height 15
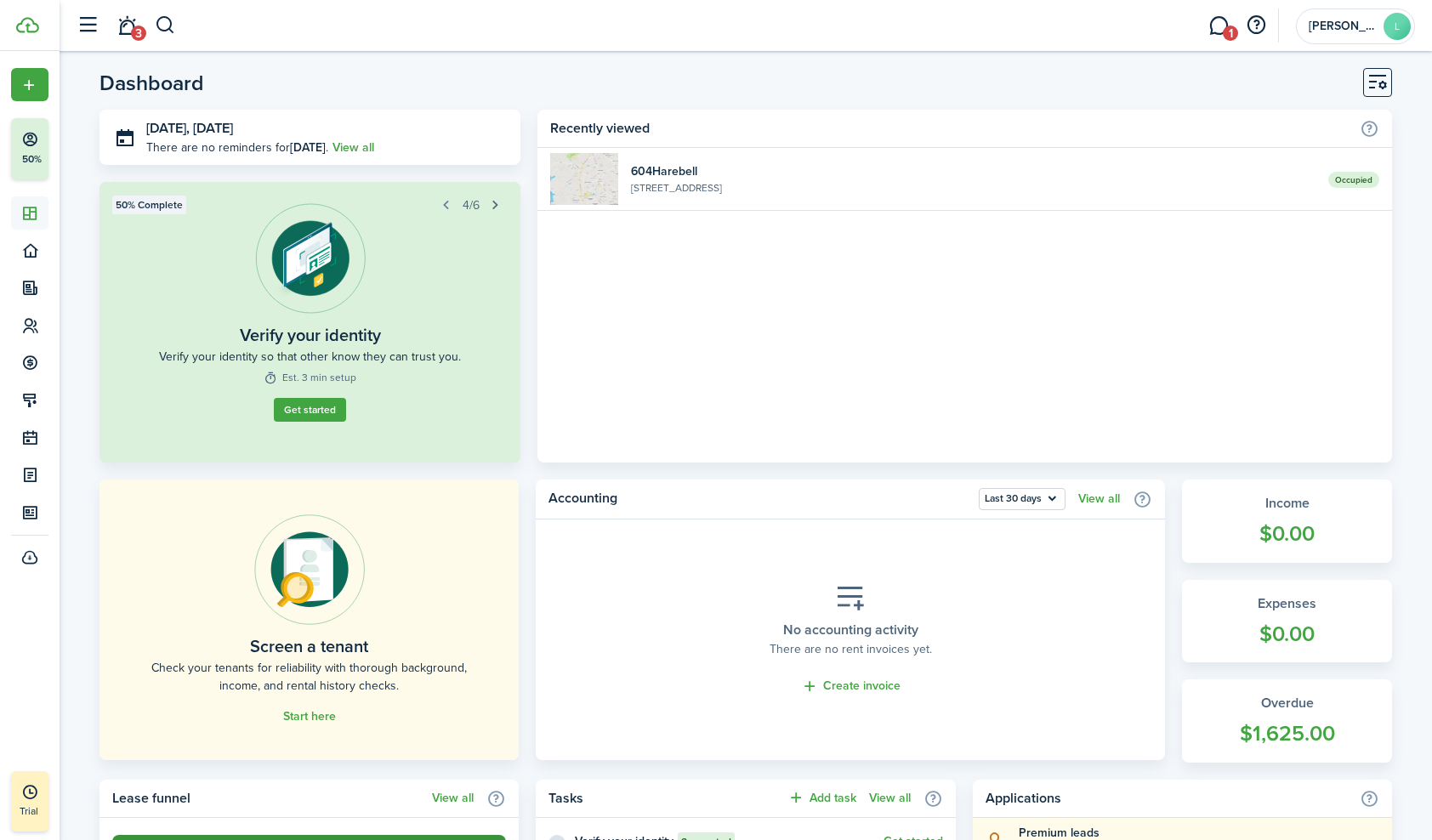
click at [495, 205] on button "button" at bounding box center [496, 205] width 24 height 24
click at [447, 204] on button "button" at bounding box center [447, 205] width 24 height 24
click at [1396, 27] on avatar-text "L" at bounding box center [1397, 27] width 27 height 27
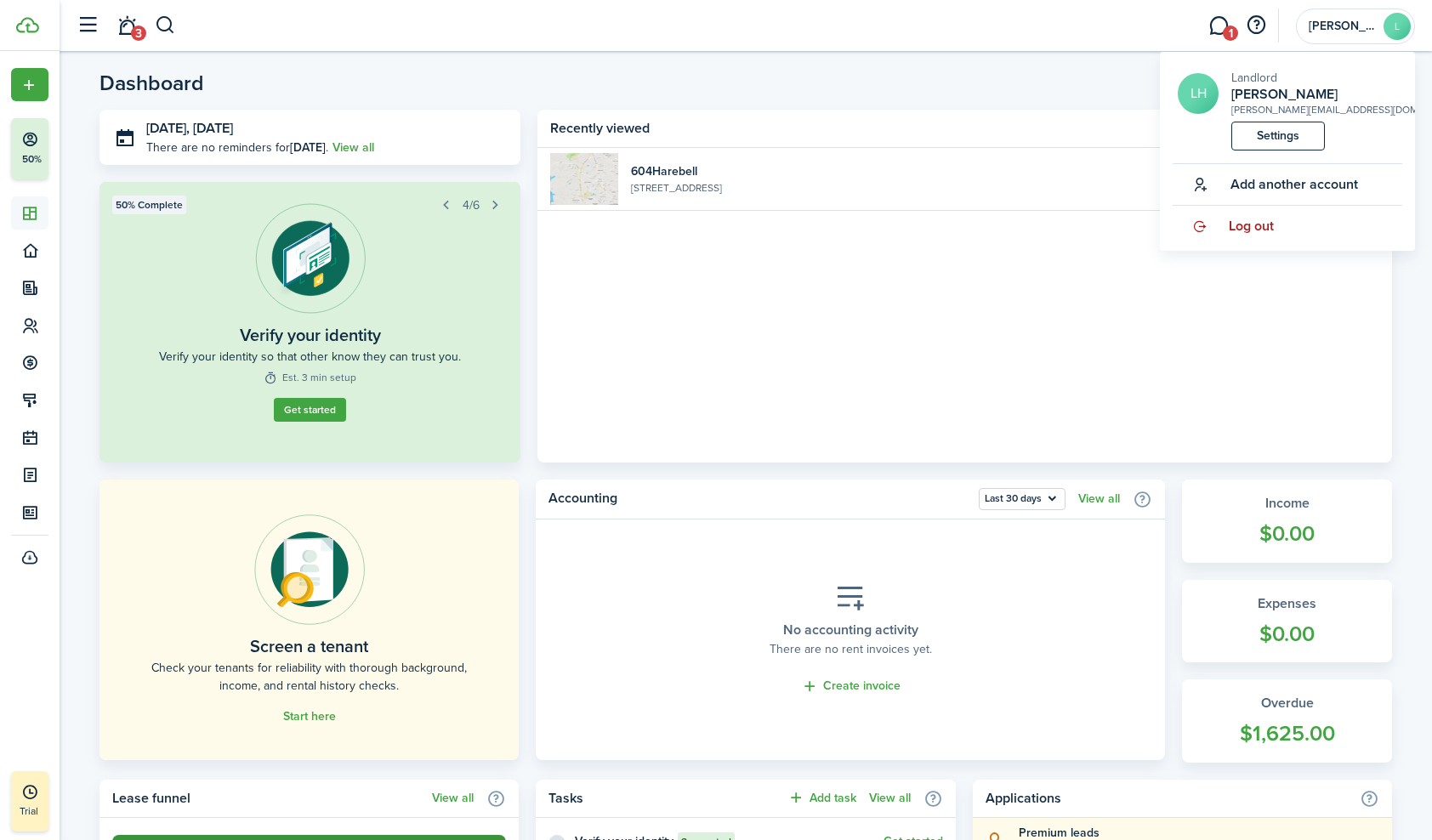
click at [1241, 228] on span "Log out" at bounding box center [1251, 226] width 45 height 15
